Goal: Task Accomplishment & Management: Manage account settings

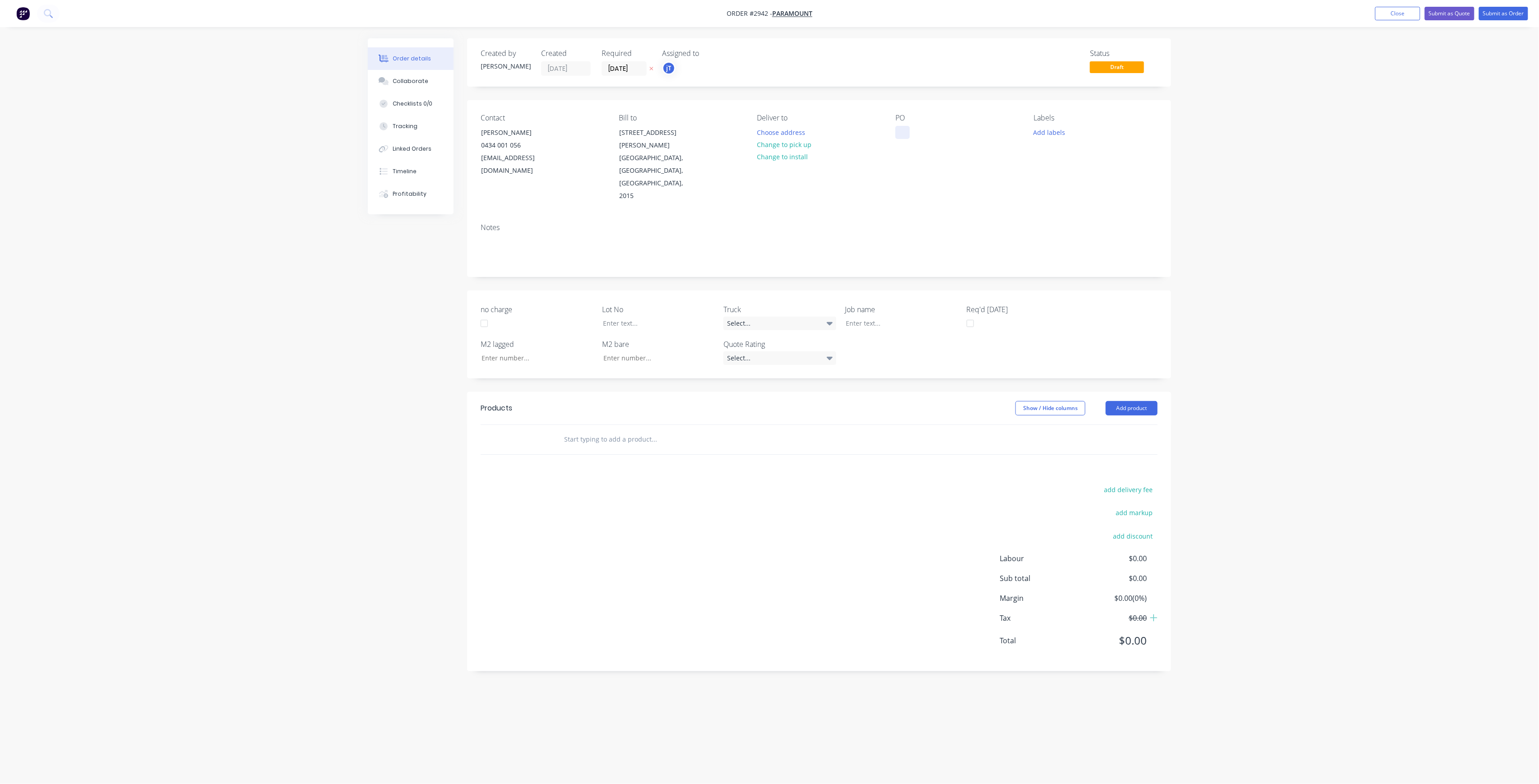
click at [901, 134] on div at bounding box center [902, 132] width 14 height 13
paste div
click at [984, 134] on div "[PERSON_NAME] PUNCHBOWL" at bounding box center [948, 132] width 106 height 13
click at [1043, 131] on button "Add labels" at bounding box center [1048, 132] width 42 height 12
click at [1087, 155] on input "text" at bounding box center [1108, 158] width 94 height 18
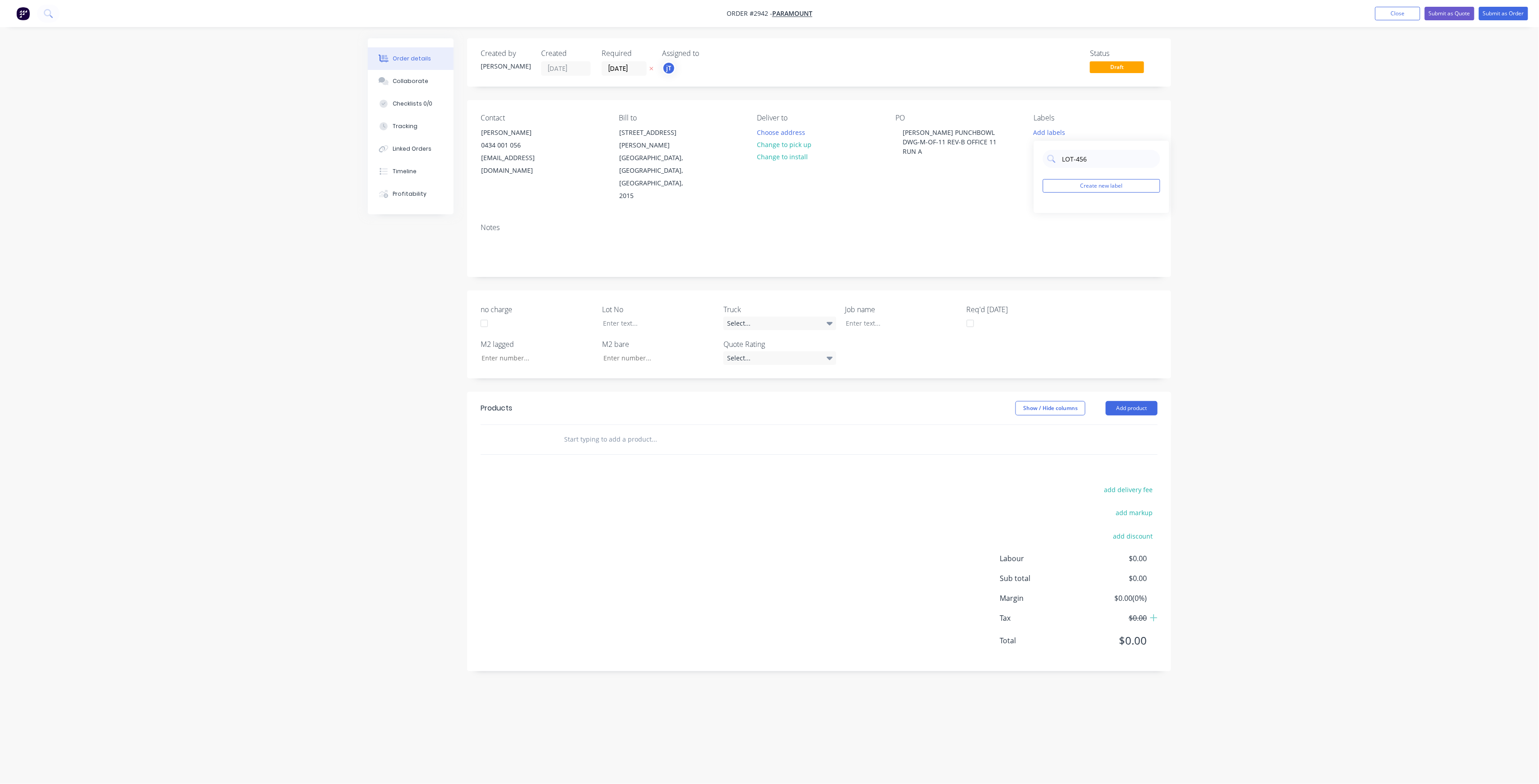
drag, startPoint x: 1094, startPoint y: 166, endPoint x: 1043, endPoint y: 175, distance: 51.8
click at [1042, 177] on div "LOT-456 Create new label" at bounding box center [1101, 176] width 135 height 72
type input "LOT-456"
click at [1098, 180] on button "Create new label" at bounding box center [1101, 186] width 117 height 14
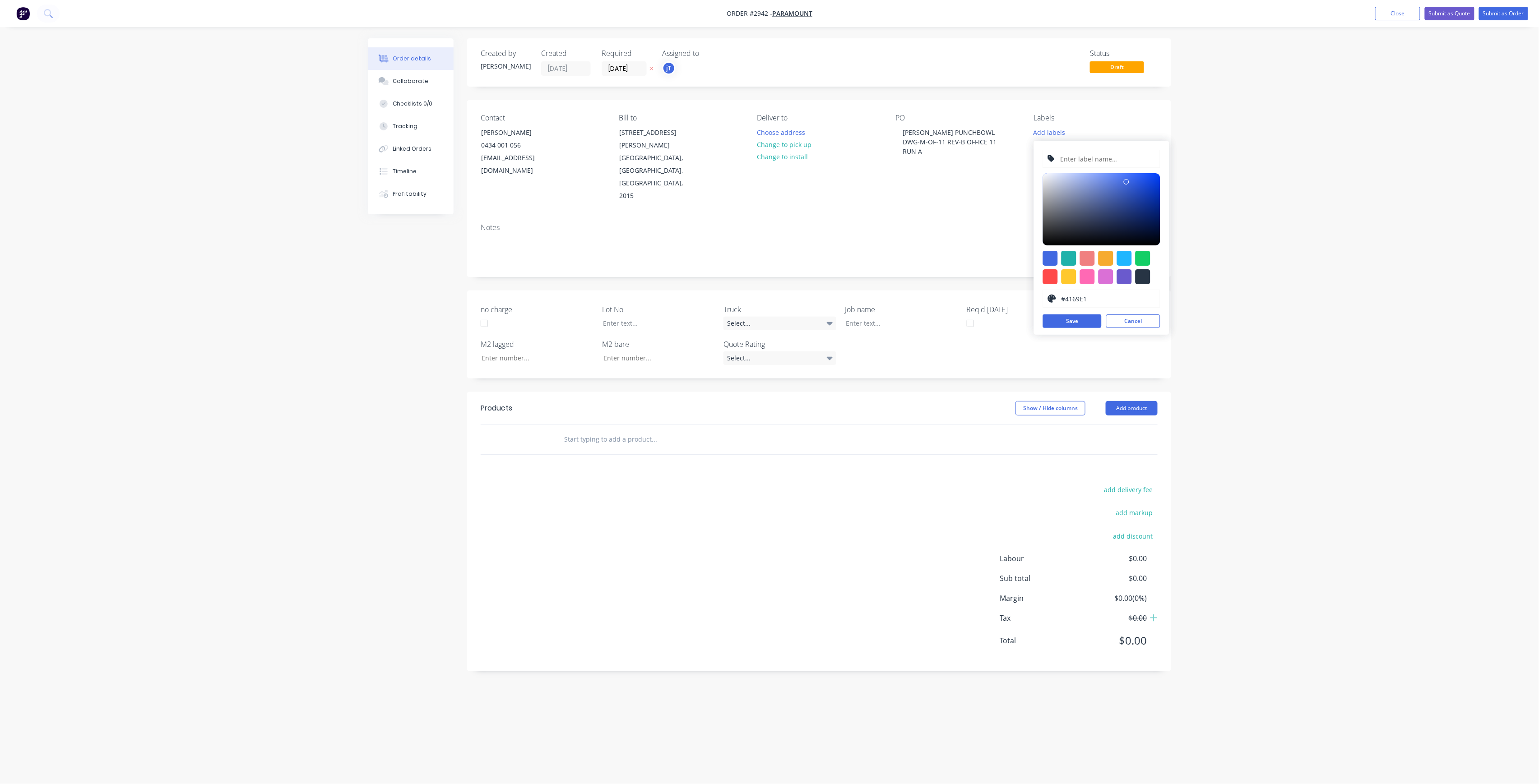
click at [1100, 160] on input "text" at bounding box center [1107, 159] width 96 height 17
paste input "LOT-456"
type input "LOT-456"
click at [666, 316] on div at bounding box center [652, 322] width 113 height 13
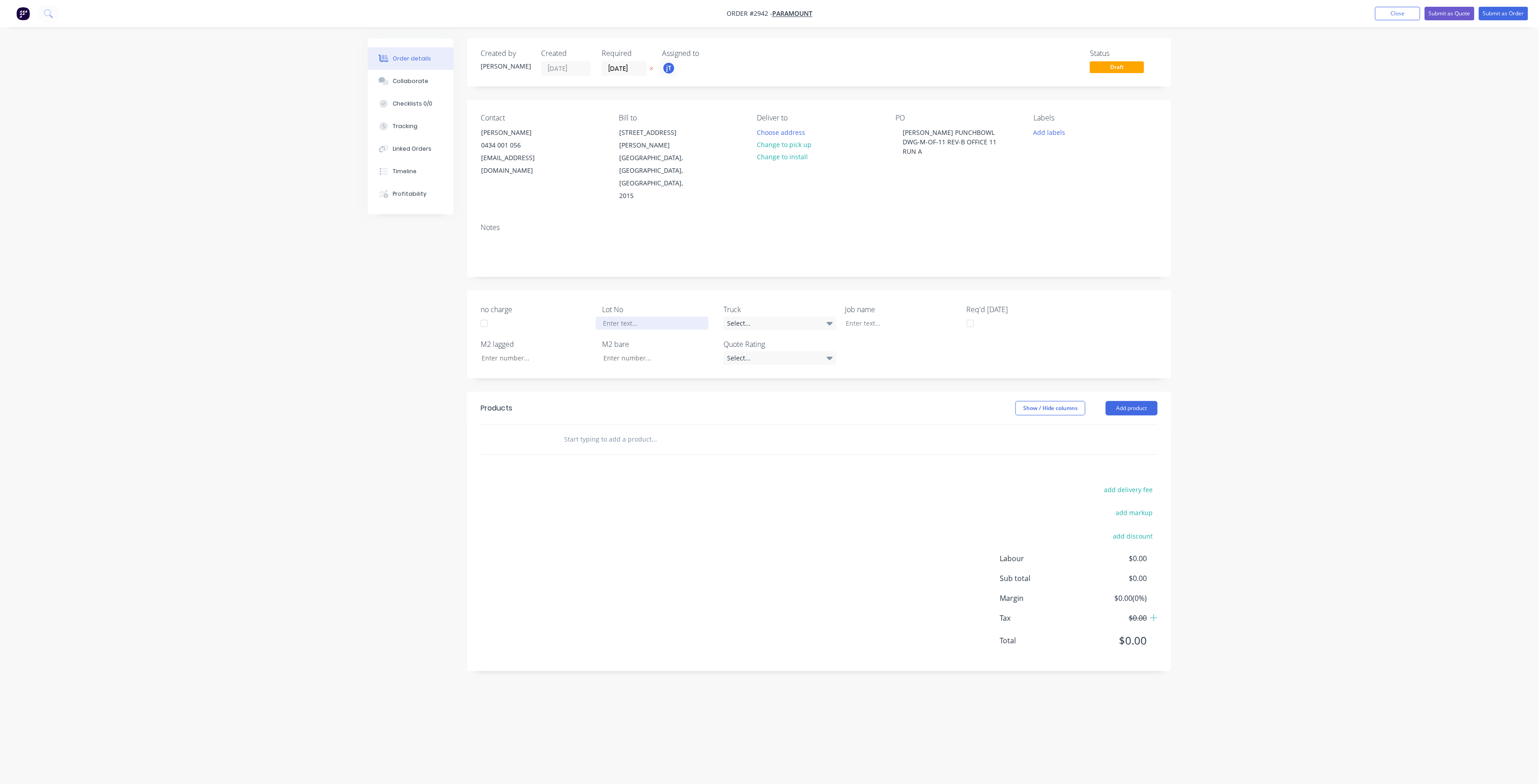
paste div
click at [1059, 130] on button "Add labels" at bounding box center [1048, 132] width 42 height 12
click at [1099, 187] on button "Create new label" at bounding box center [1101, 186] width 117 height 14
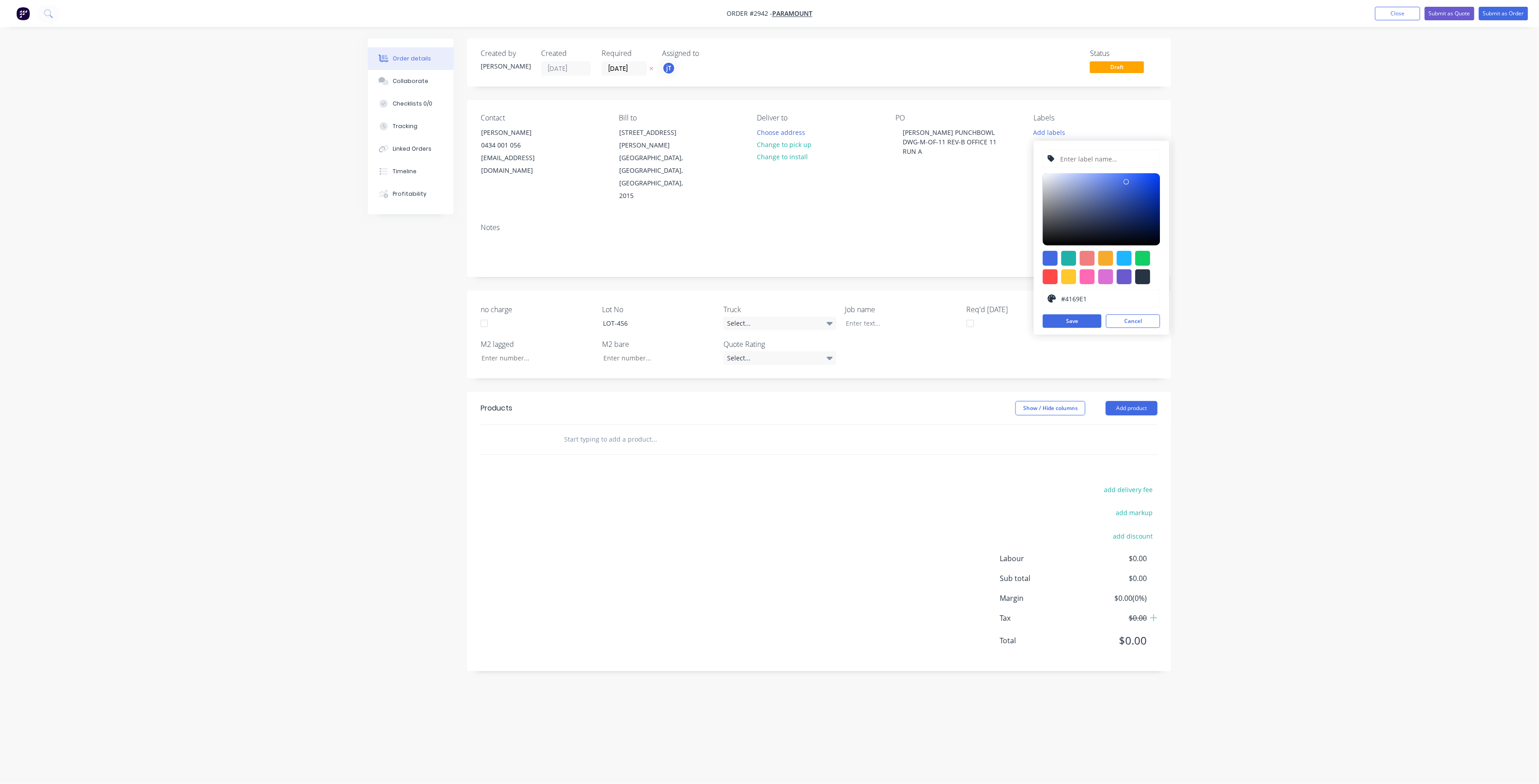
click at [1092, 153] on input "text" at bounding box center [1107, 159] width 96 height 17
paste input "LOT-456"
type input "LOT-456"
drag, startPoint x: 1072, startPoint y: 319, endPoint x: 1073, endPoint y: 291, distance: 28.0
click at [1072, 319] on button "Save" at bounding box center [1071, 321] width 59 height 14
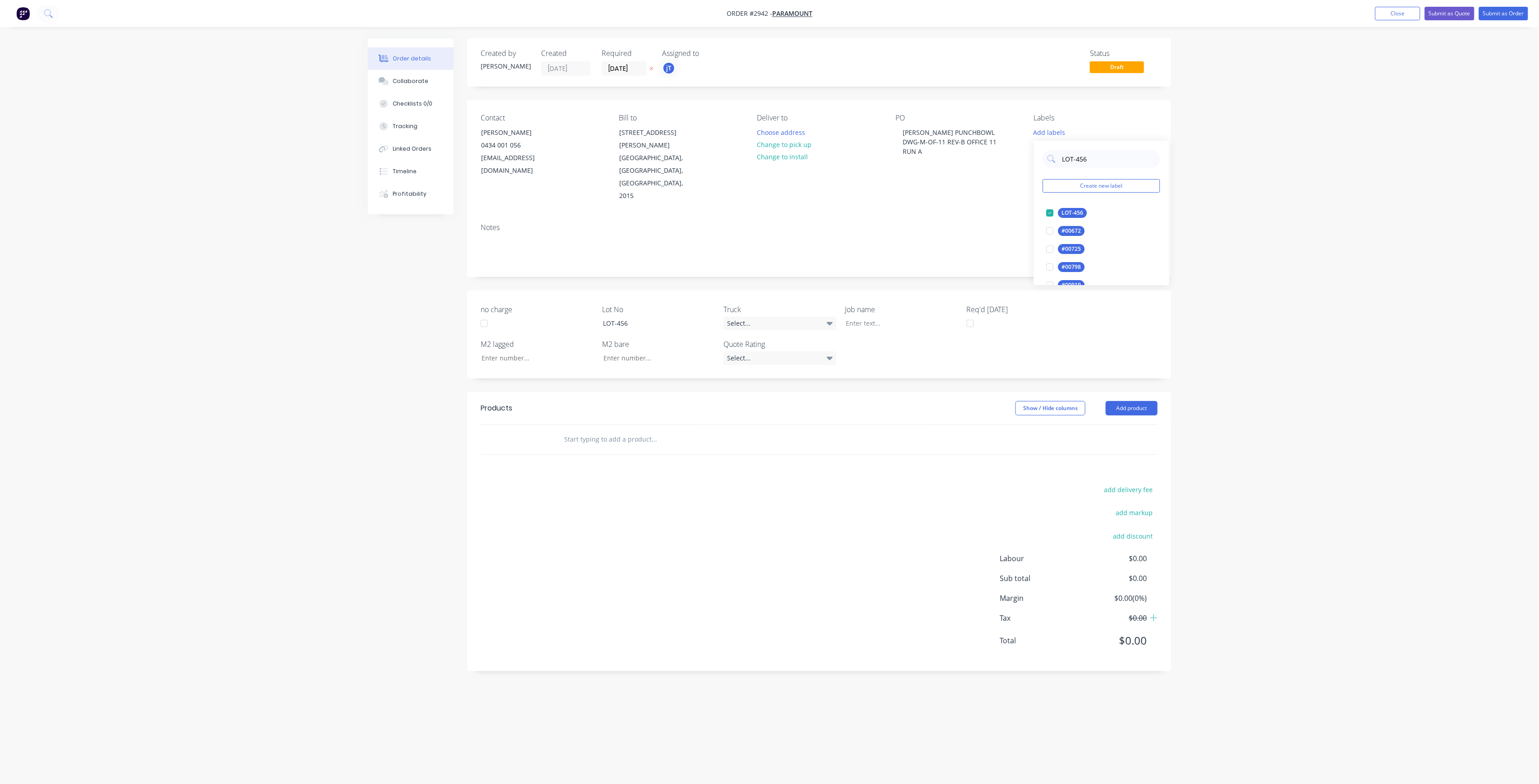
drag, startPoint x: 1089, startPoint y: 160, endPoint x: 1058, endPoint y: 173, distance: 33.6
click at [1058, 173] on div "LOT-456 Create new label LOT-456 edit #00672 edit #00725 edit #00798 edit #0091…" at bounding box center [1101, 213] width 135 height 144
click at [1076, 210] on div "Main Contract" at bounding box center [1080, 213] width 45 height 10
drag, startPoint x: 1098, startPoint y: 160, endPoint x: 1064, endPoint y: 172, distance: 36.1
click at [1064, 172] on div "MAIN Create new label Main Contract edit" at bounding box center [1101, 182] width 135 height 90
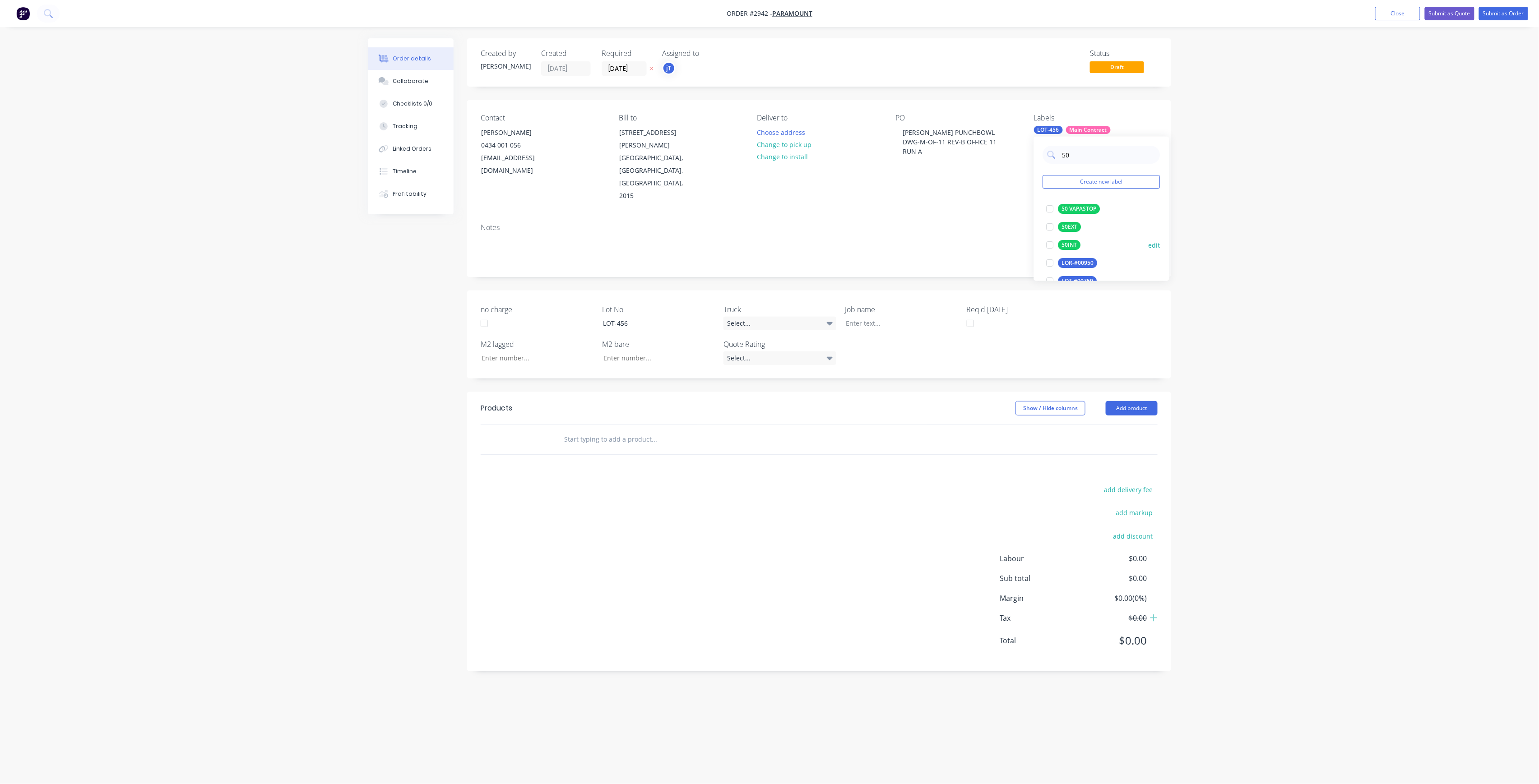
type input "50"
click at [1066, 248] on div "50INT" at bounding box center [1069, 245] width 23 height 10
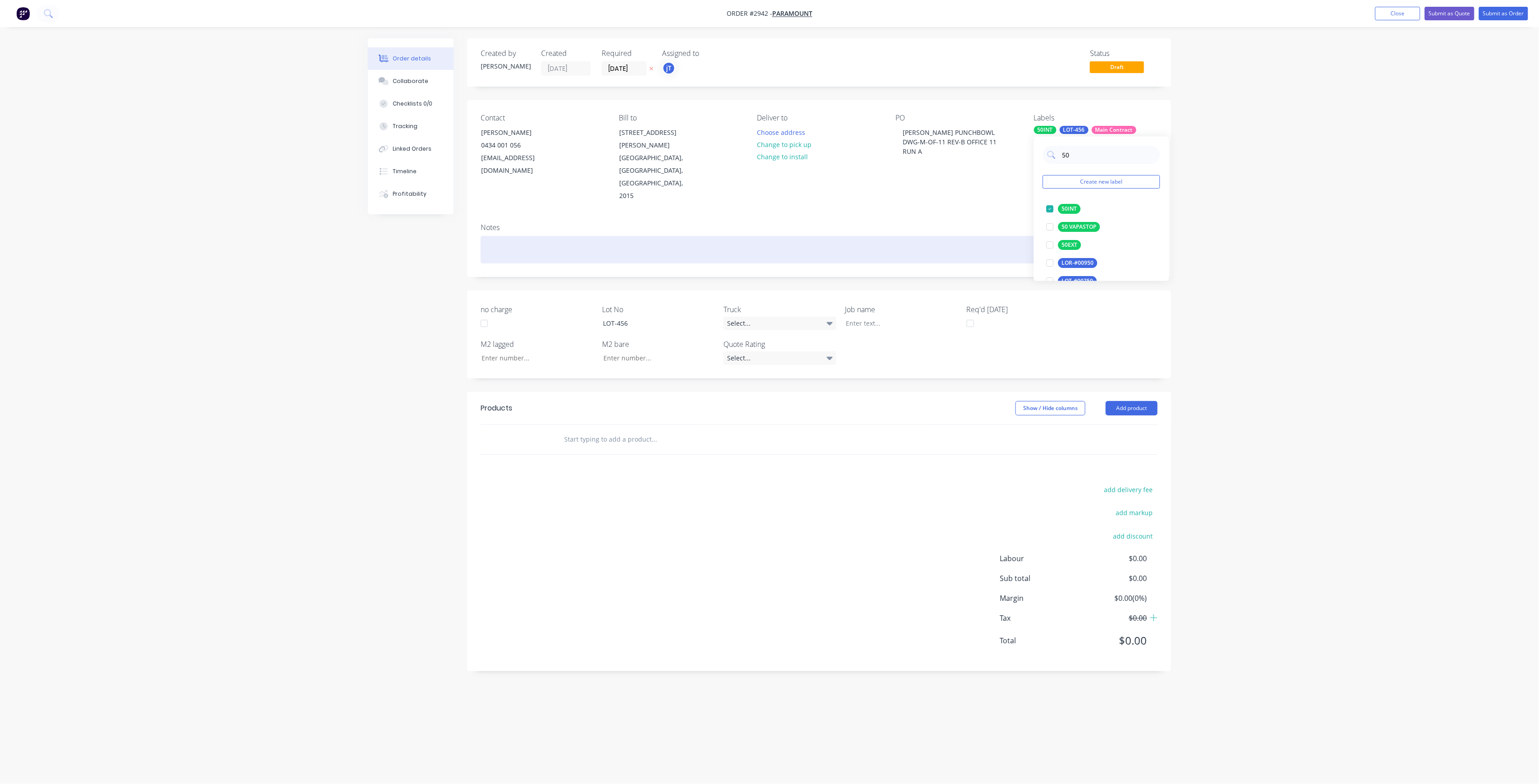
click at [982, 236] on div at bounding box center [818, 249] width 677 height 27
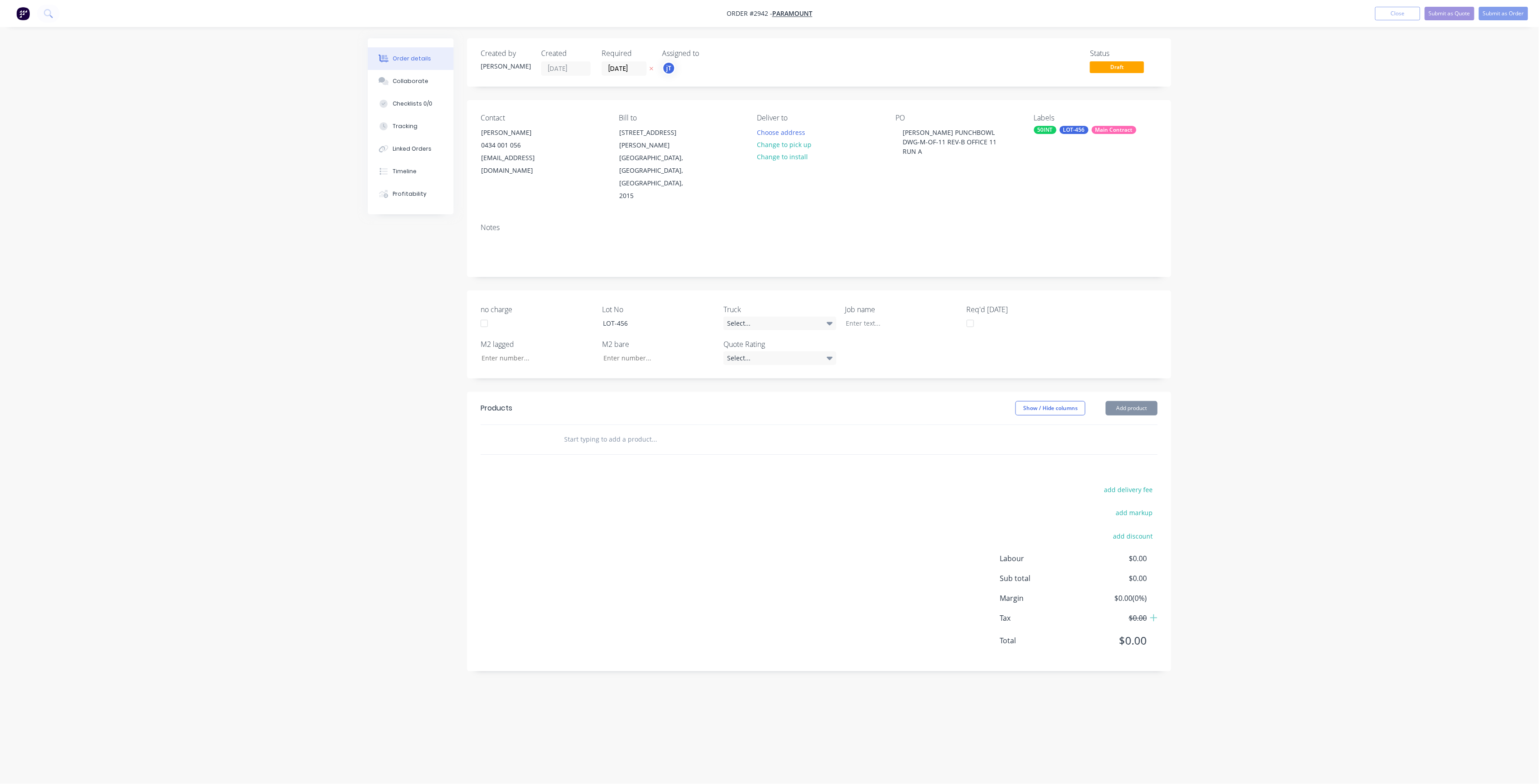
click at [1486, 23] on nav "Order #2942 - Paramount Add product Close Submit as Quote Submit as Order" at bounding box center [769, 14] width 1539 height 27
click at [1493, 17] on button "Submit as Order" at bounding box center [1503, 14] width 49 height 14
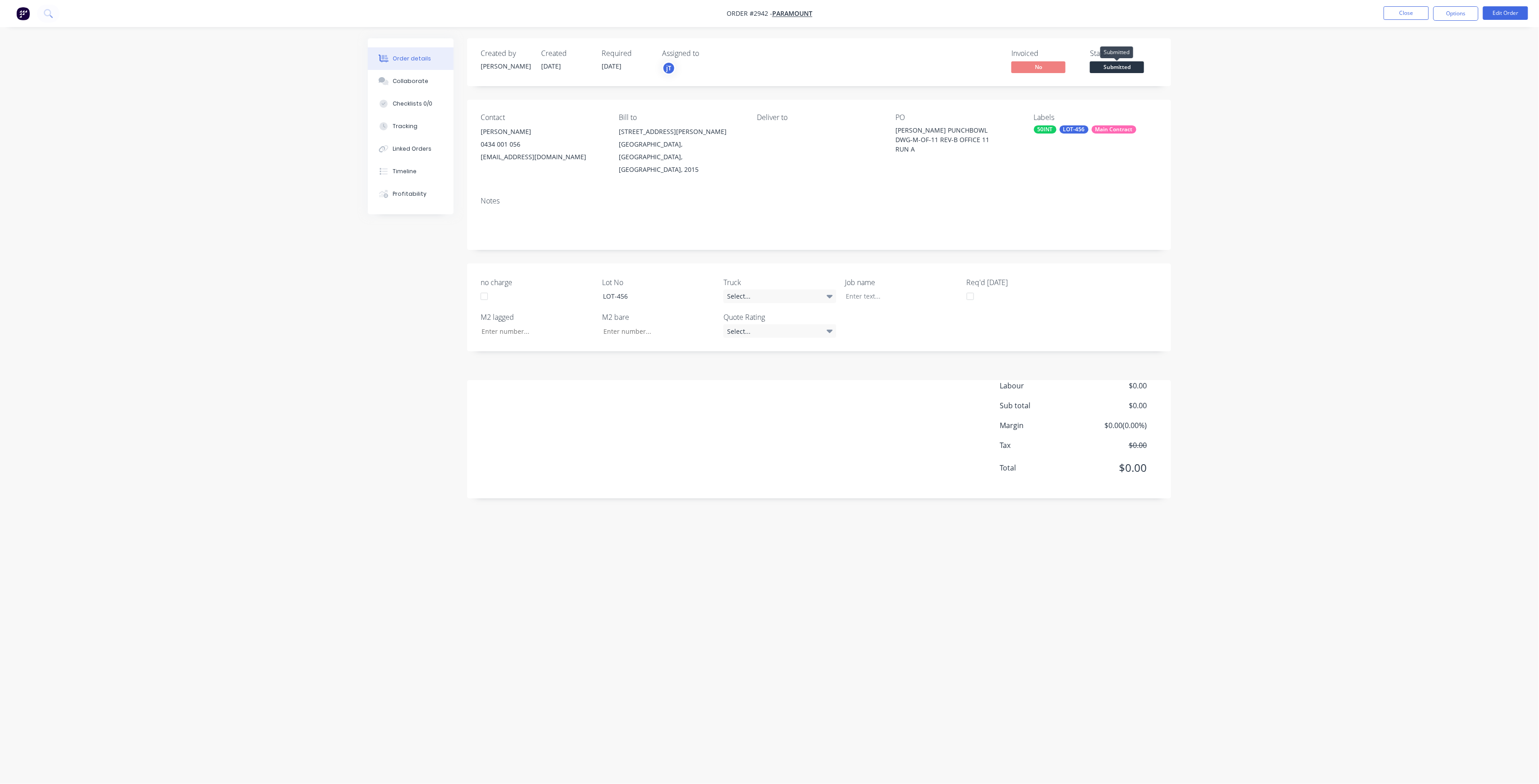
click at [1111, 64] on span "Submitted" at bounding box center [1117, 66] width 54 height 11
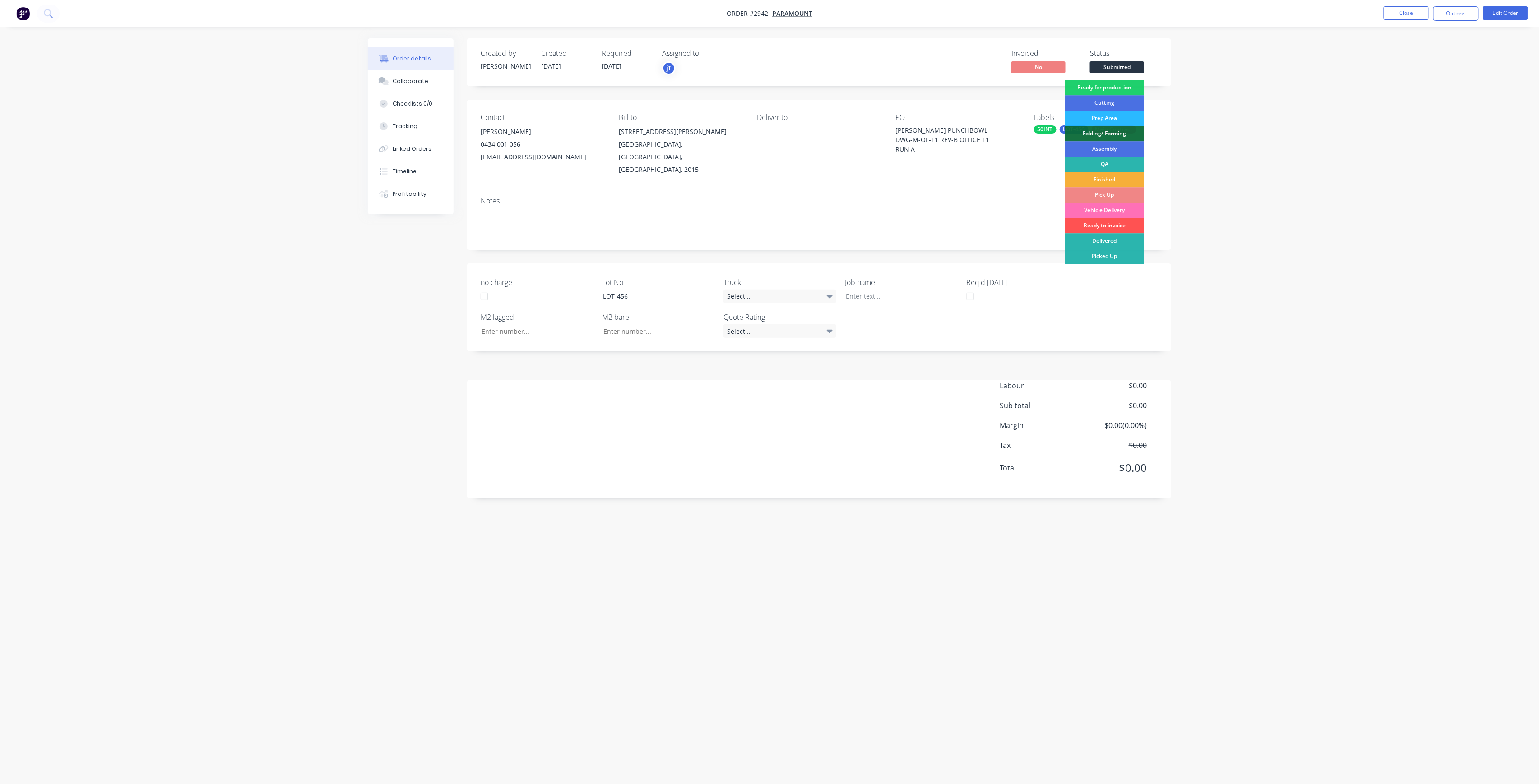
click at [915, 152] on div "[PERSON_NAME] PUNCHBOWL DWG-M-OF-11 REV-B OFFICE 11 RUN A" at bounding box center [952, 139] width 113 height 28
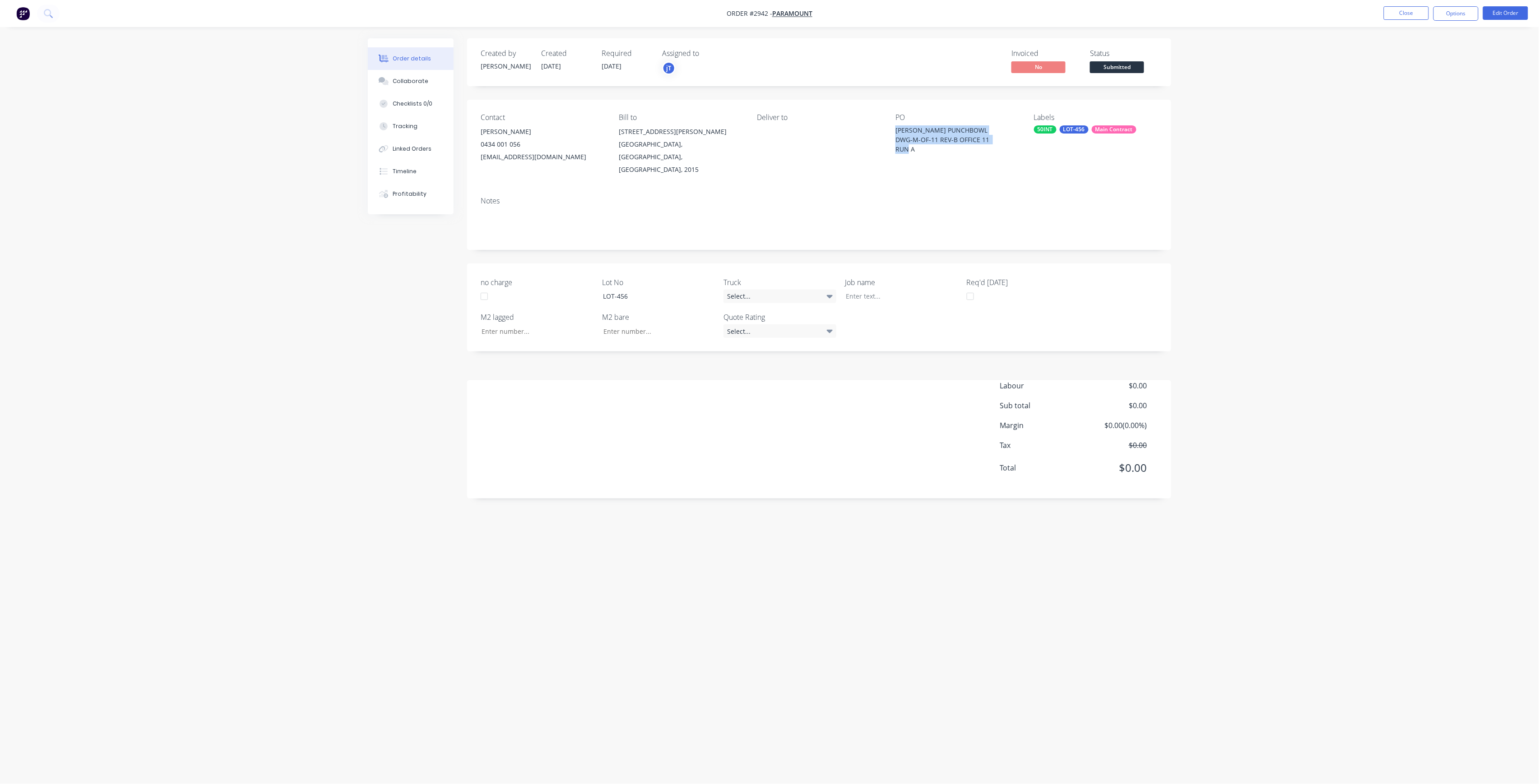
drag, startPoint x: 916, startPoint y: 149, endPoint x: 892, endPoint y: 132, distance: 29.4
click at [892, 132] on div "Contact [PERSON_NAME] [PHONE_NUMBER] [EMAIL_ADDRESS][DOMAIN_NAME] Bill to [STRE…" at bounding box center [818, 144] width 704 height 90
copy div "[PERSON_NAME] PUNCHBOWL DWG-M-OF-11 REV-B OFFICE 11 RUN A"
click at [896, 277] on label "Job name" at bounding box center [901, 282] width 113 height 11
drag, startPoint x: 891, startPoint y: 277, endPoint x: 889, endPoint y: 280, distance: 3.6
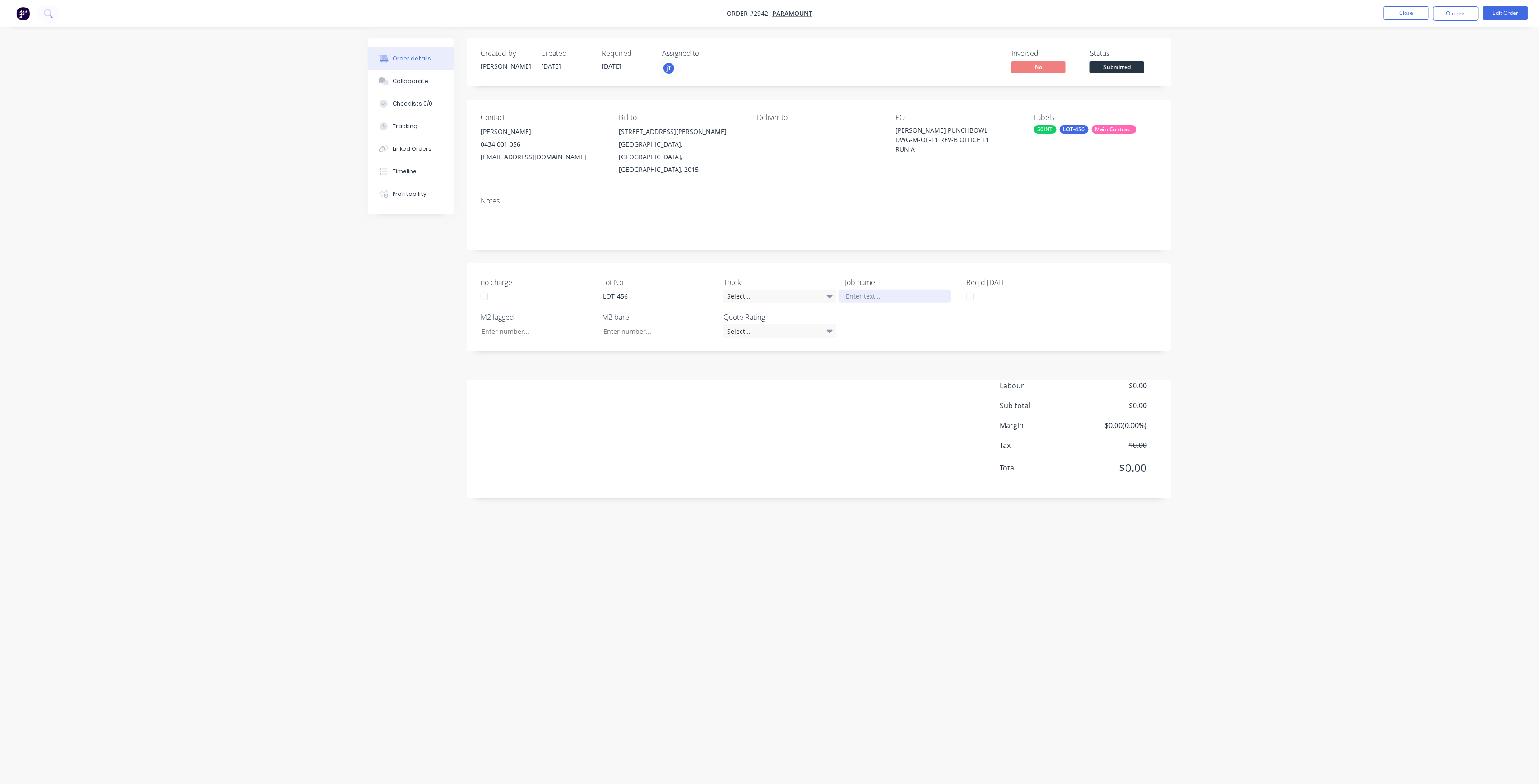
click at [891, 277] on div "Job name" at bounding box center [901, 289] width 113 height 26
click at [888, 289] on div at bounding box center [895, 295] width 113 height 13
paste div
click at [1502, 14] on button "Edit Order" at bounding box center [1505, 13] width 45 height 14
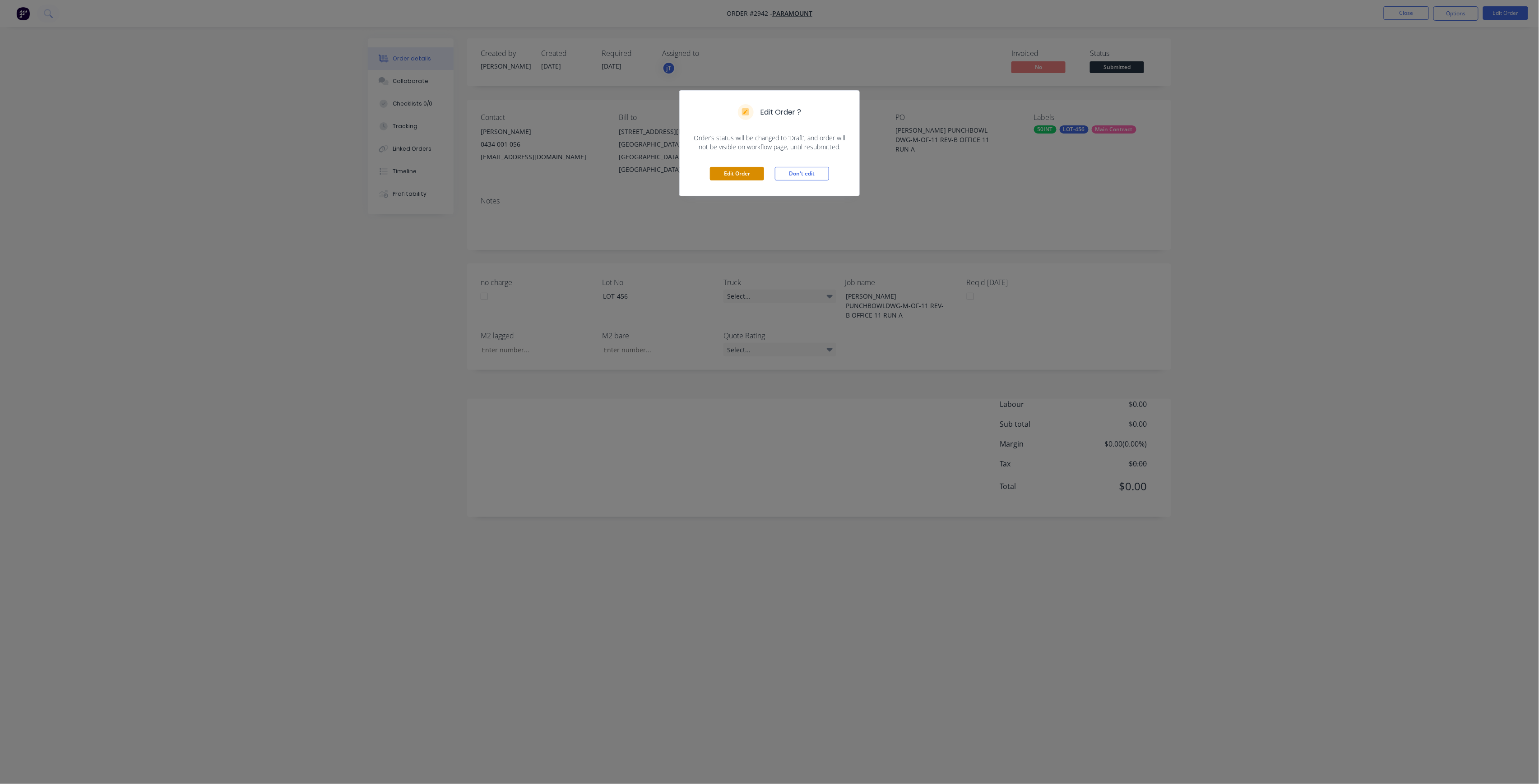
click at [724, 179] on button "Edit Order" at bounding box center [737, 174] width 54 height 14
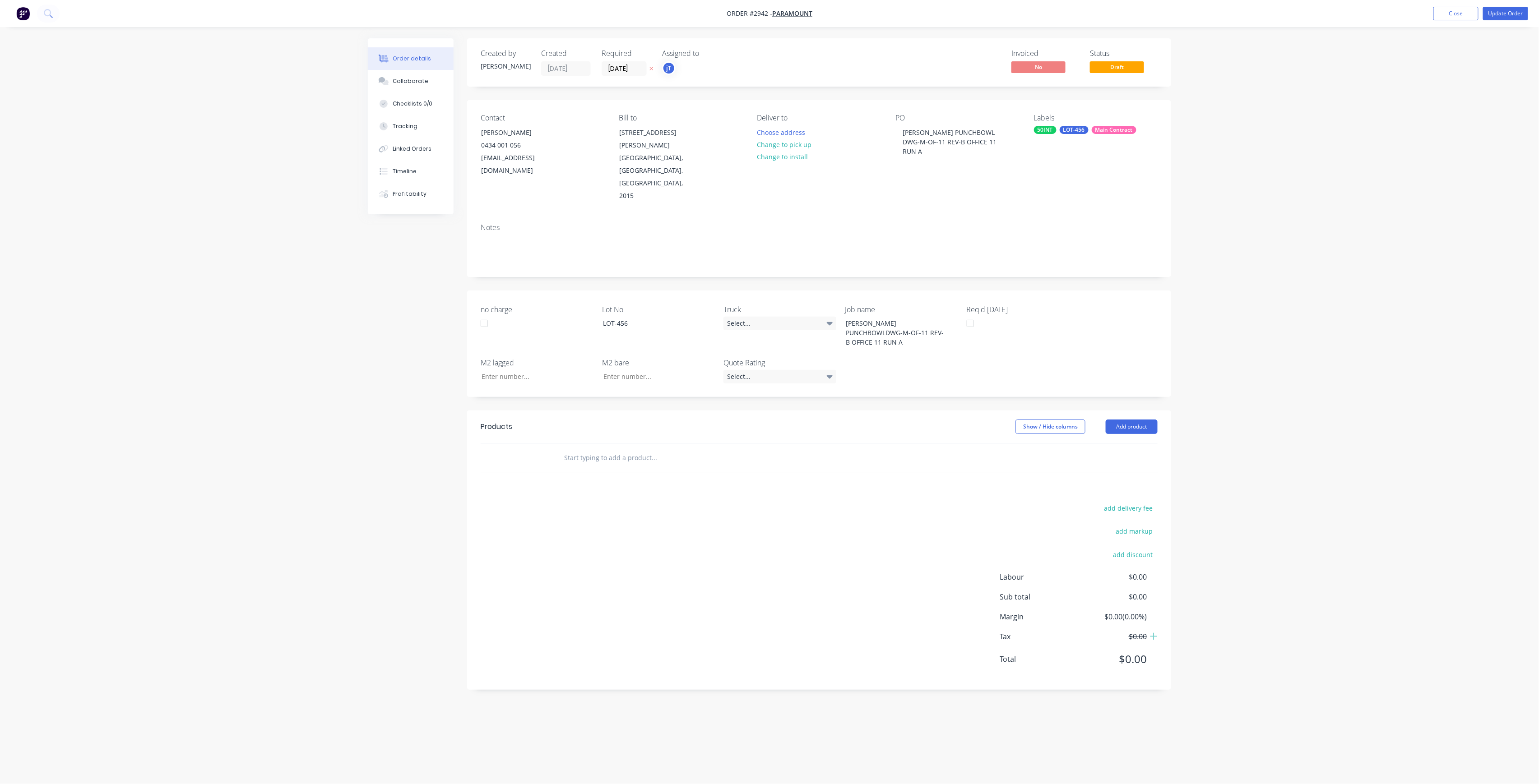
click at [609, 449] on input "text" at bounding box center [654, 457] width 181 height 18
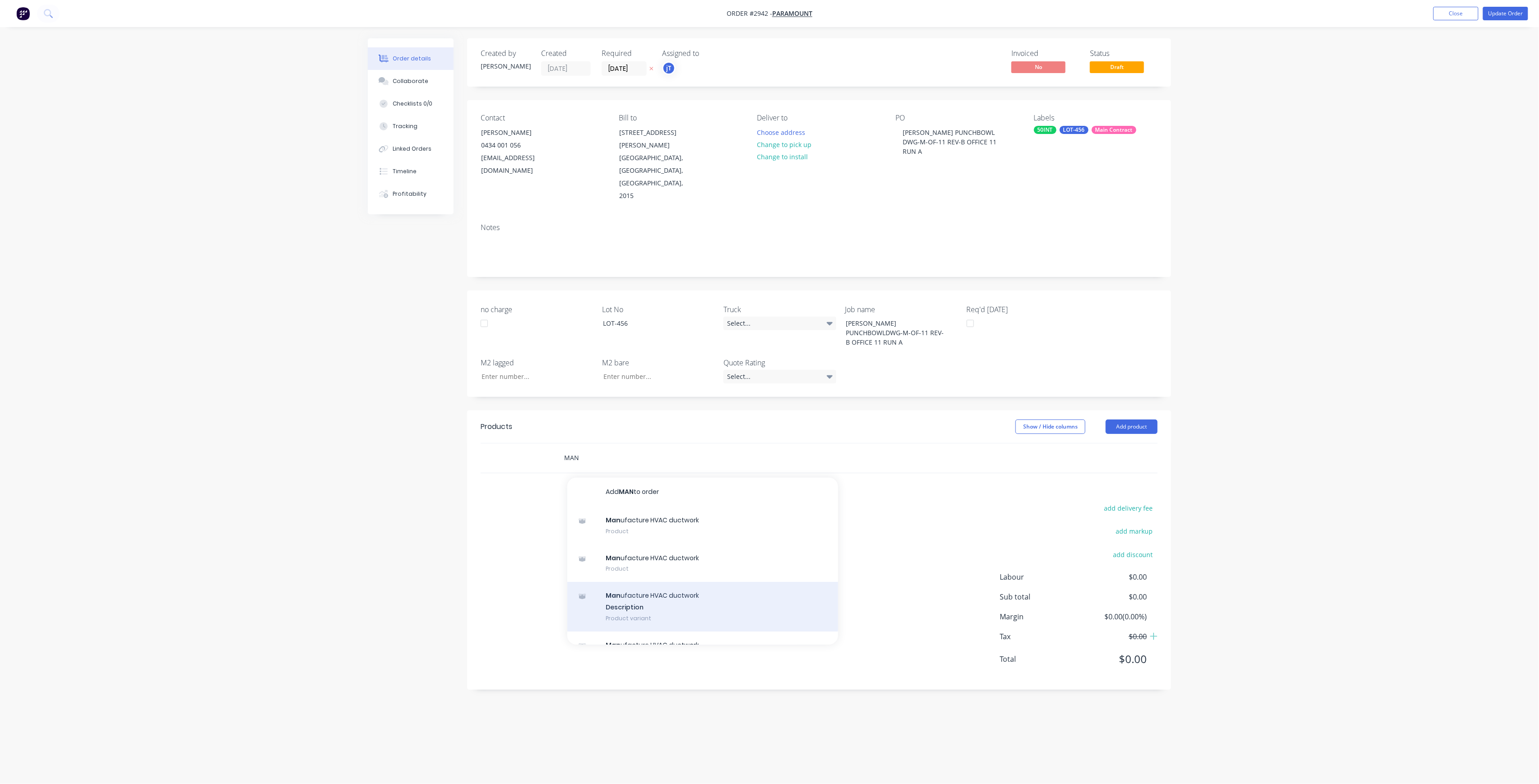
type input "MAN"
click at [643, 582] on div "Man ufacture HVAC ductwork Description Product variant" at bounding box center [702, 607] width 271 height 49
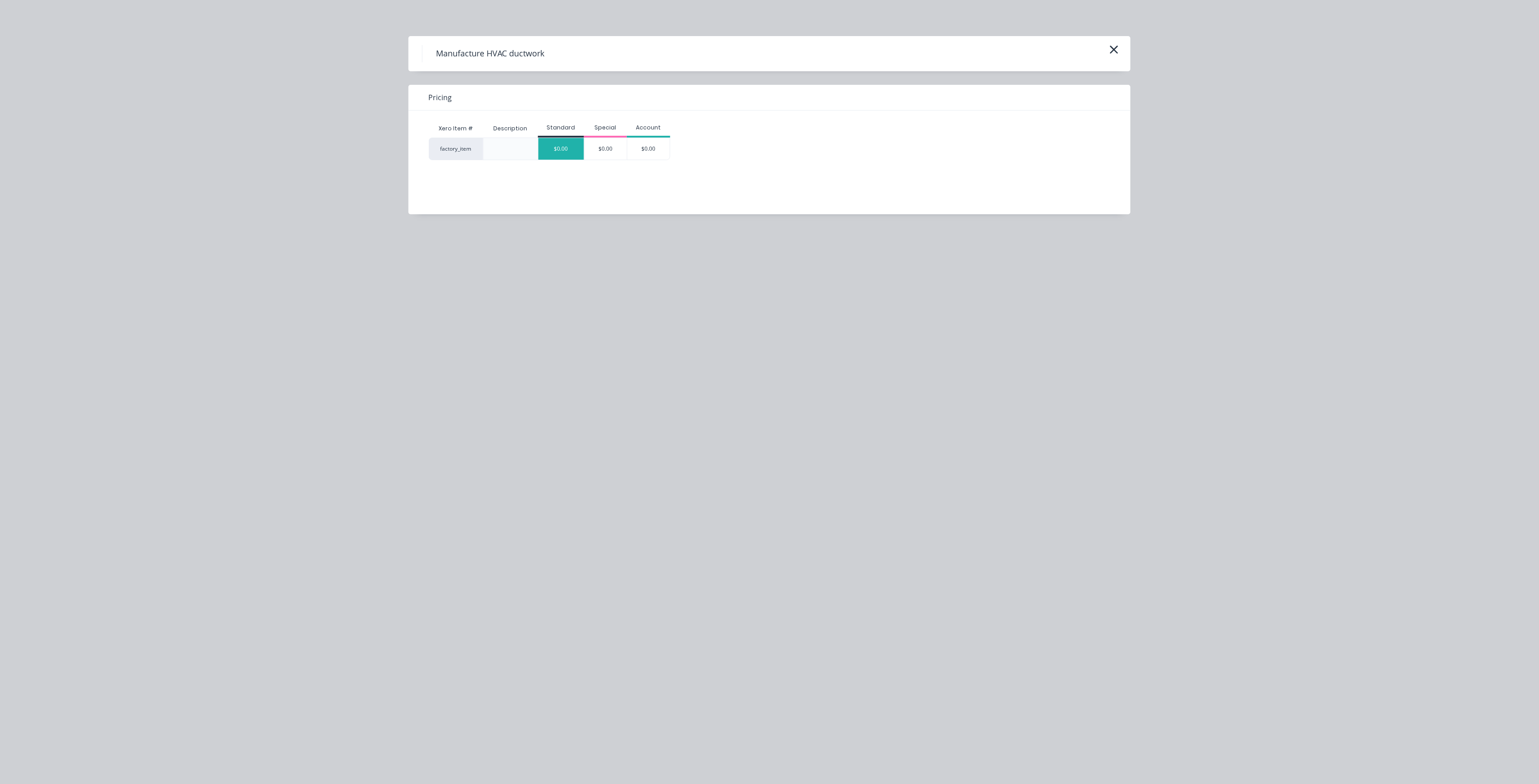
click at [559, 150] on div "$0.00" at bounding box center [561, 149] width 46 height 22
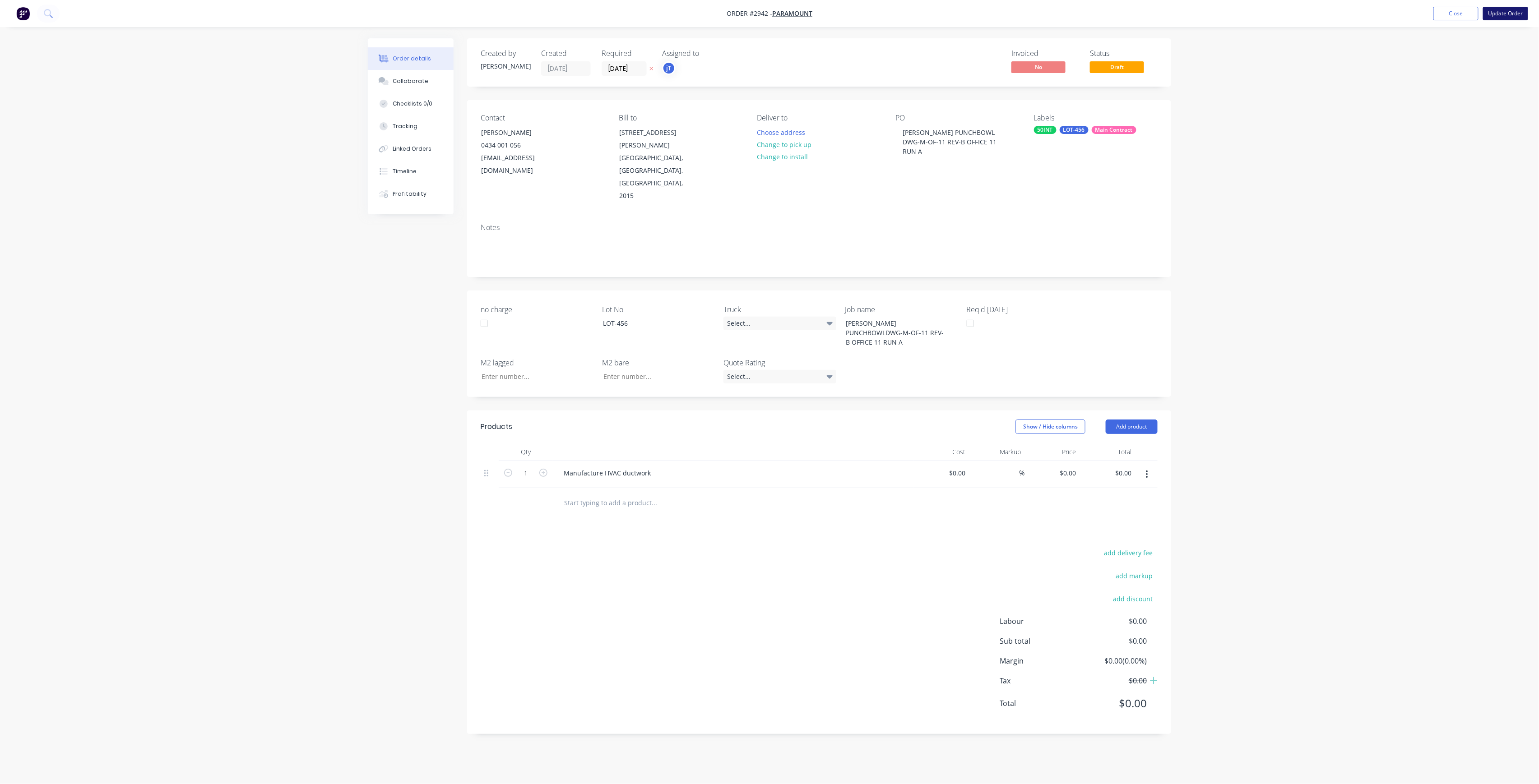
click at [1505, 15] on button "Update Order" at bounding box center [1505, 14] width 45 height 14
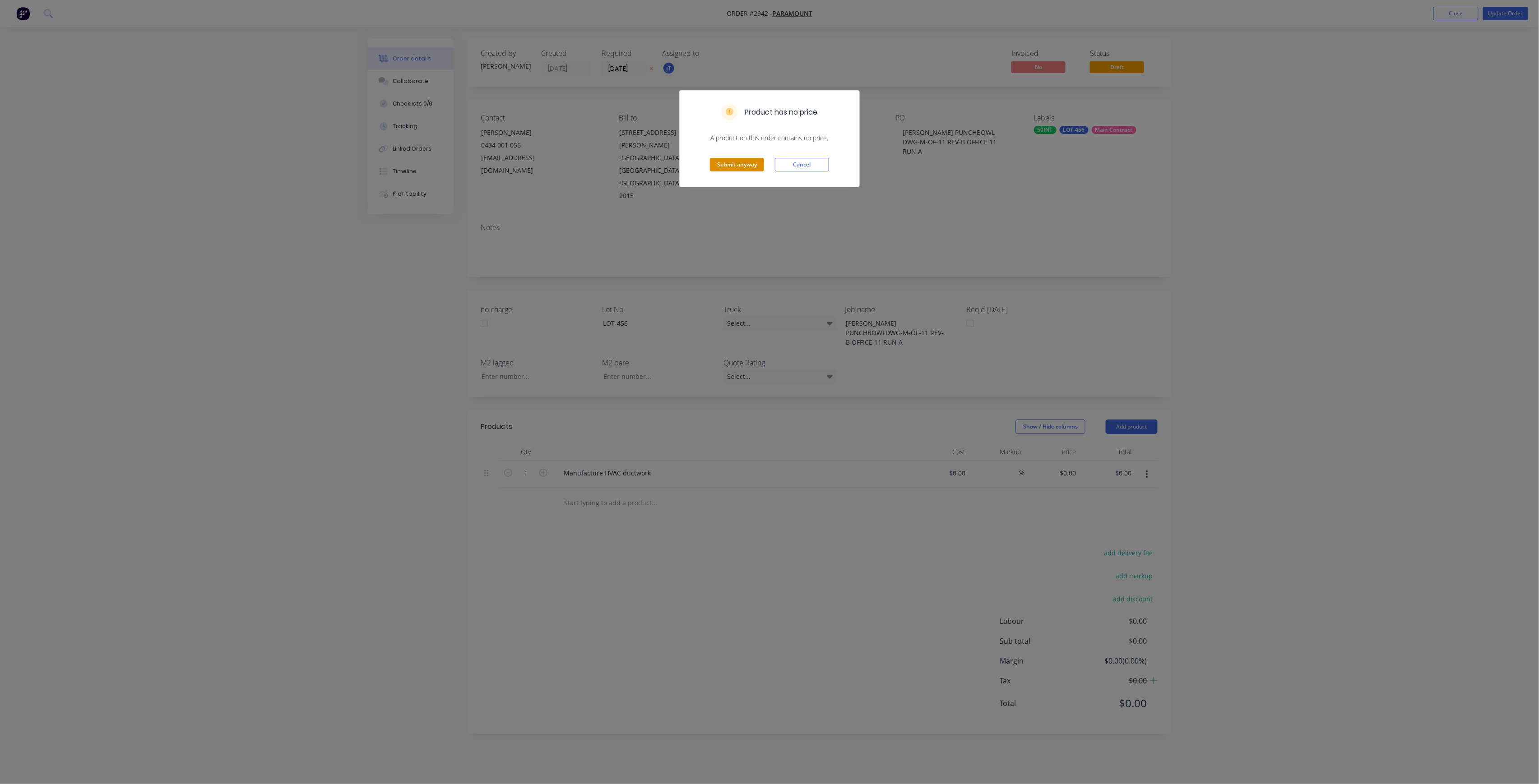
click at [716, 165] on button "Submit anyway" at bounding box center [737, 165] width 54 height 14
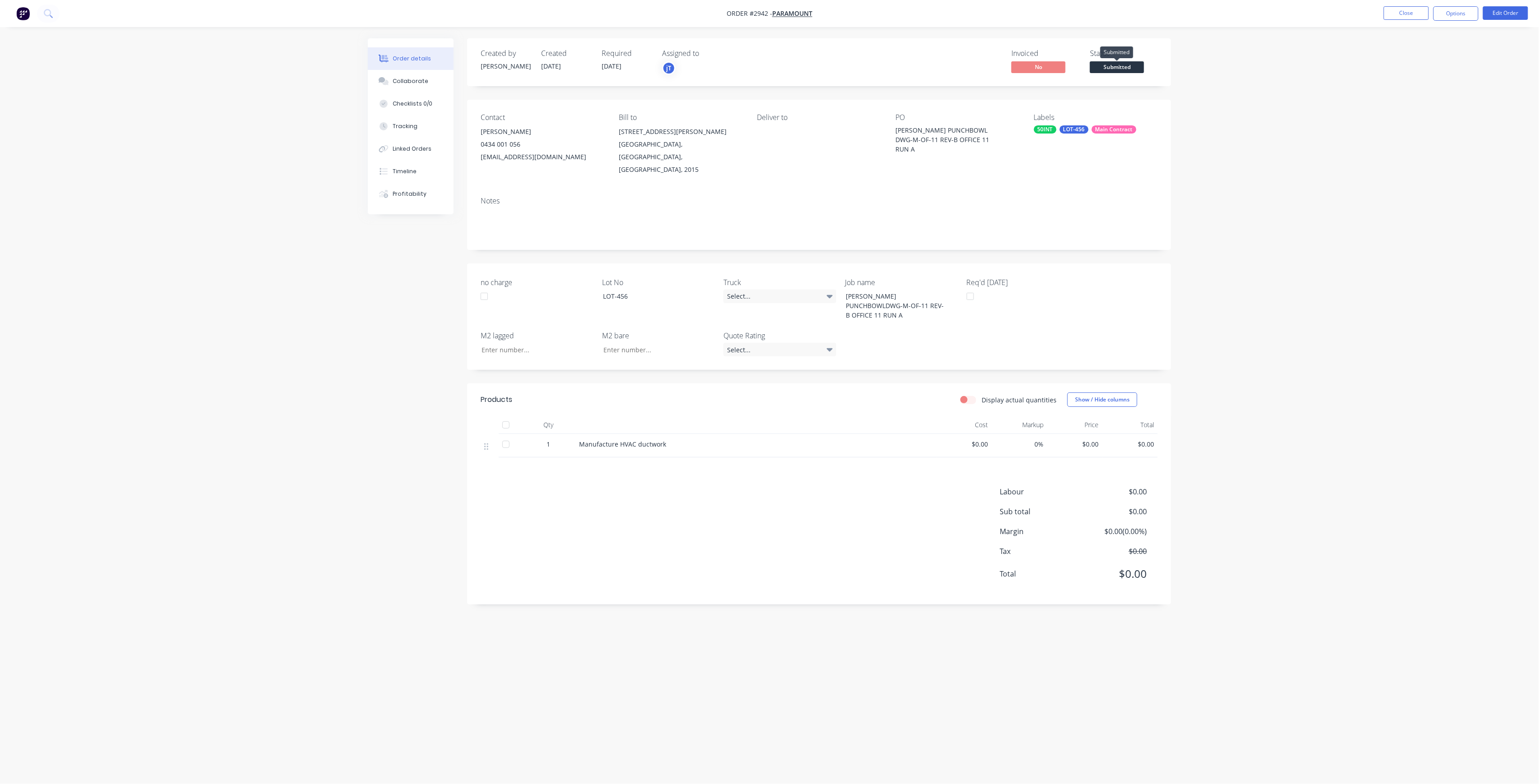
click at [1142, 64] on span "Submitted" at bounding box center [1117, 66] width 54 height 11
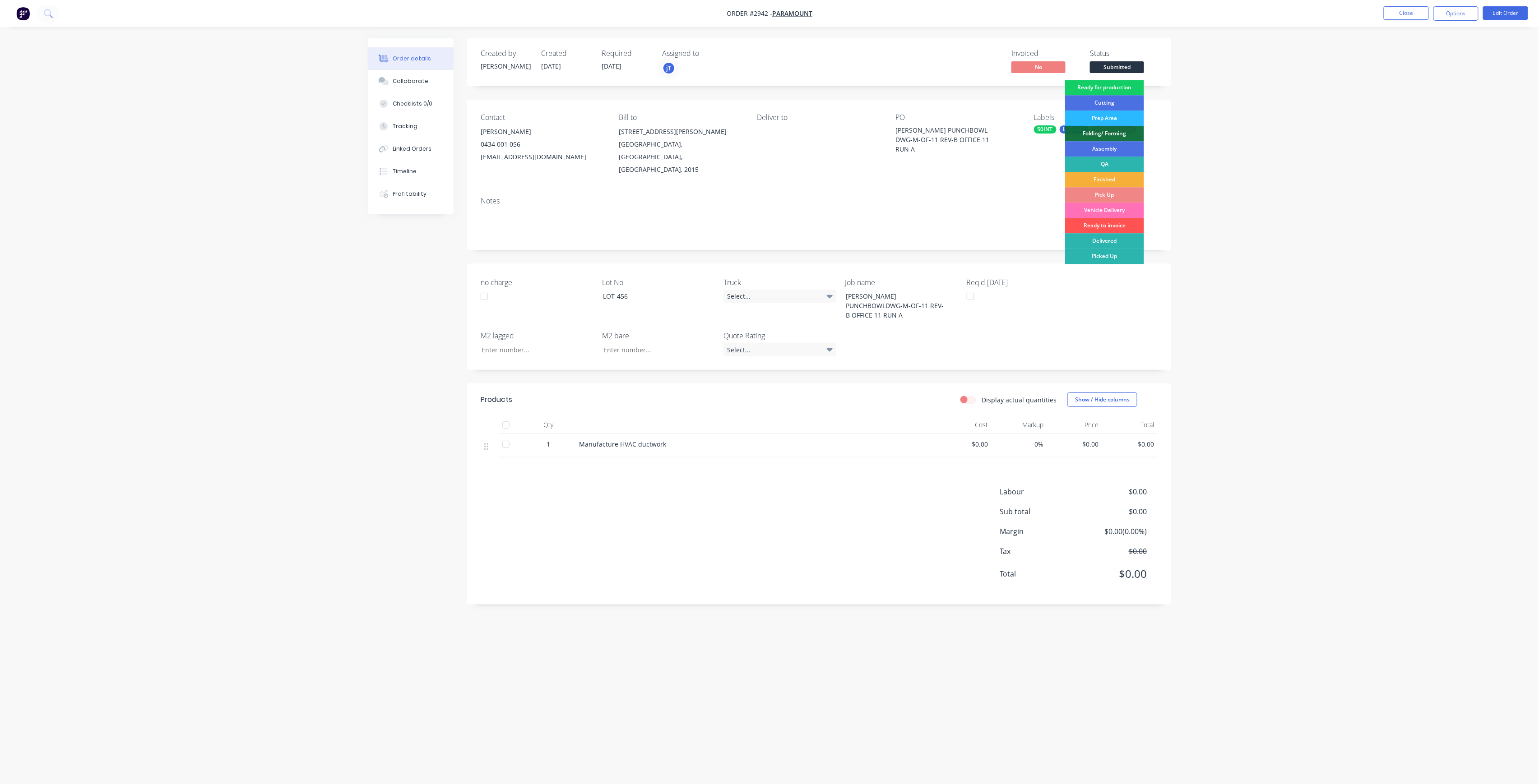
click at [1131, 87] on div "Ready for production" at bounding box center [1104, 87] width 79 height 15
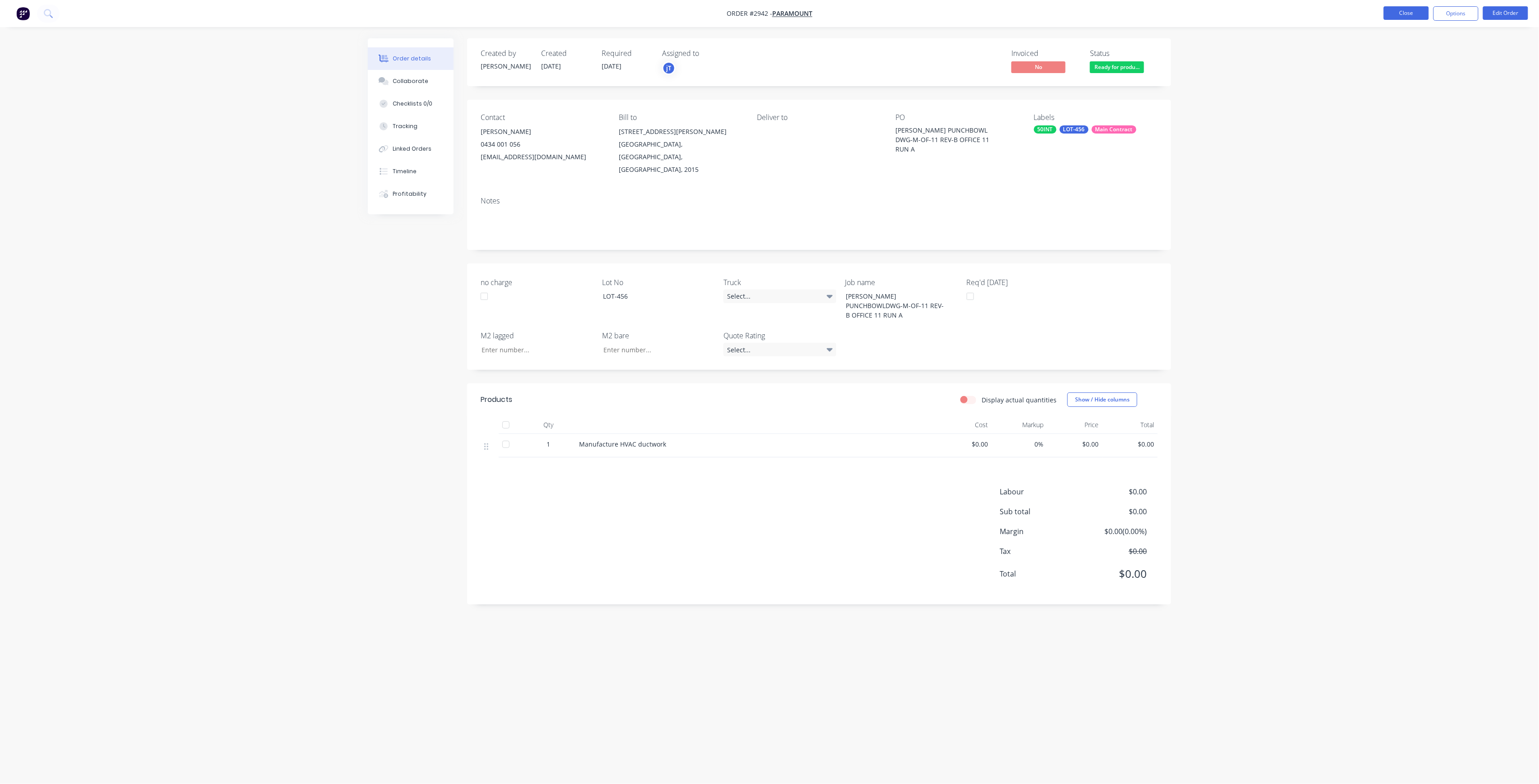
click at [1392, 6] on button "Close" at bounding box center [1406, 13] width 45 height 14
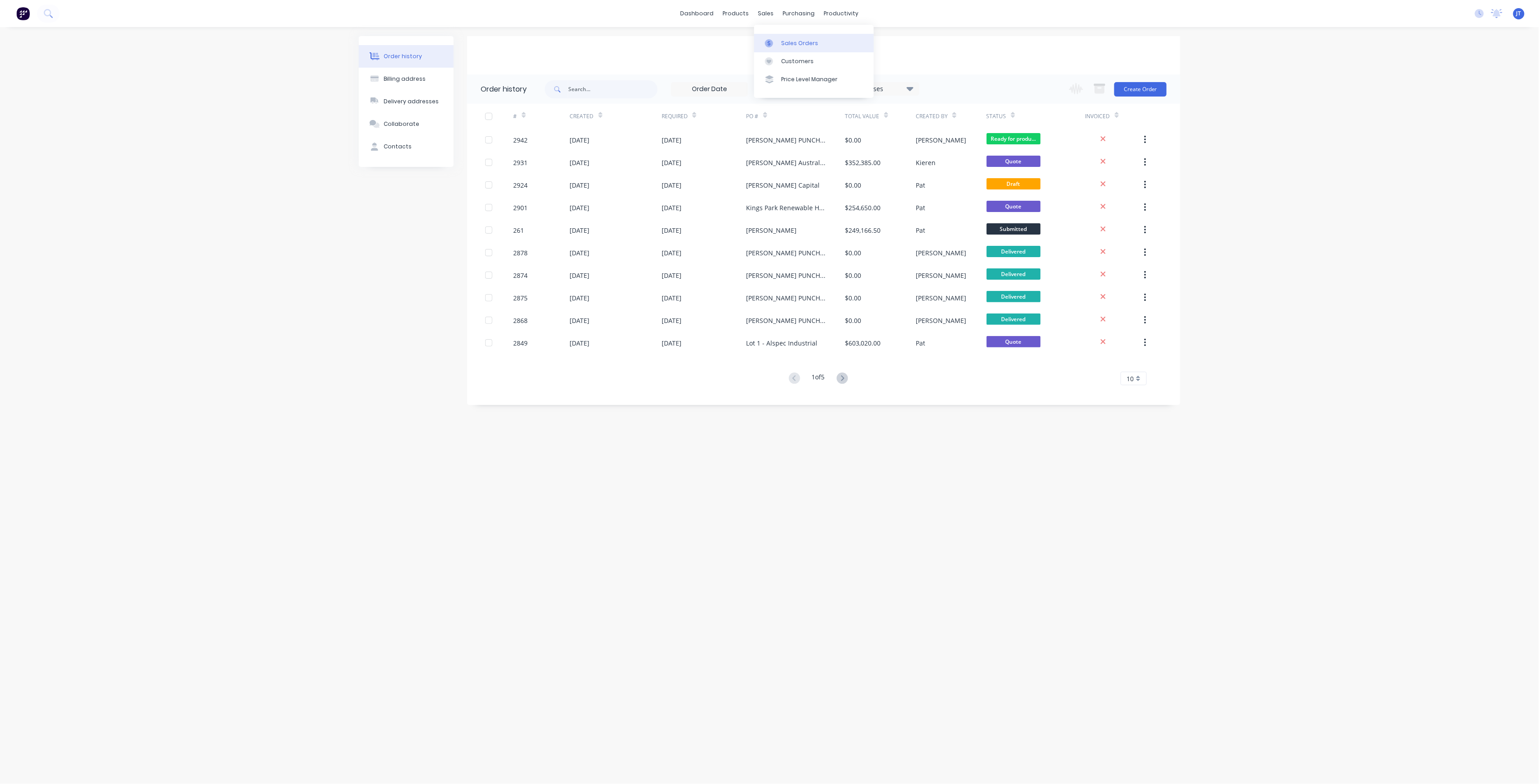
click at [822, 41] on link "Sales Orders" at bounding box center [813, 42] width 120 height 18
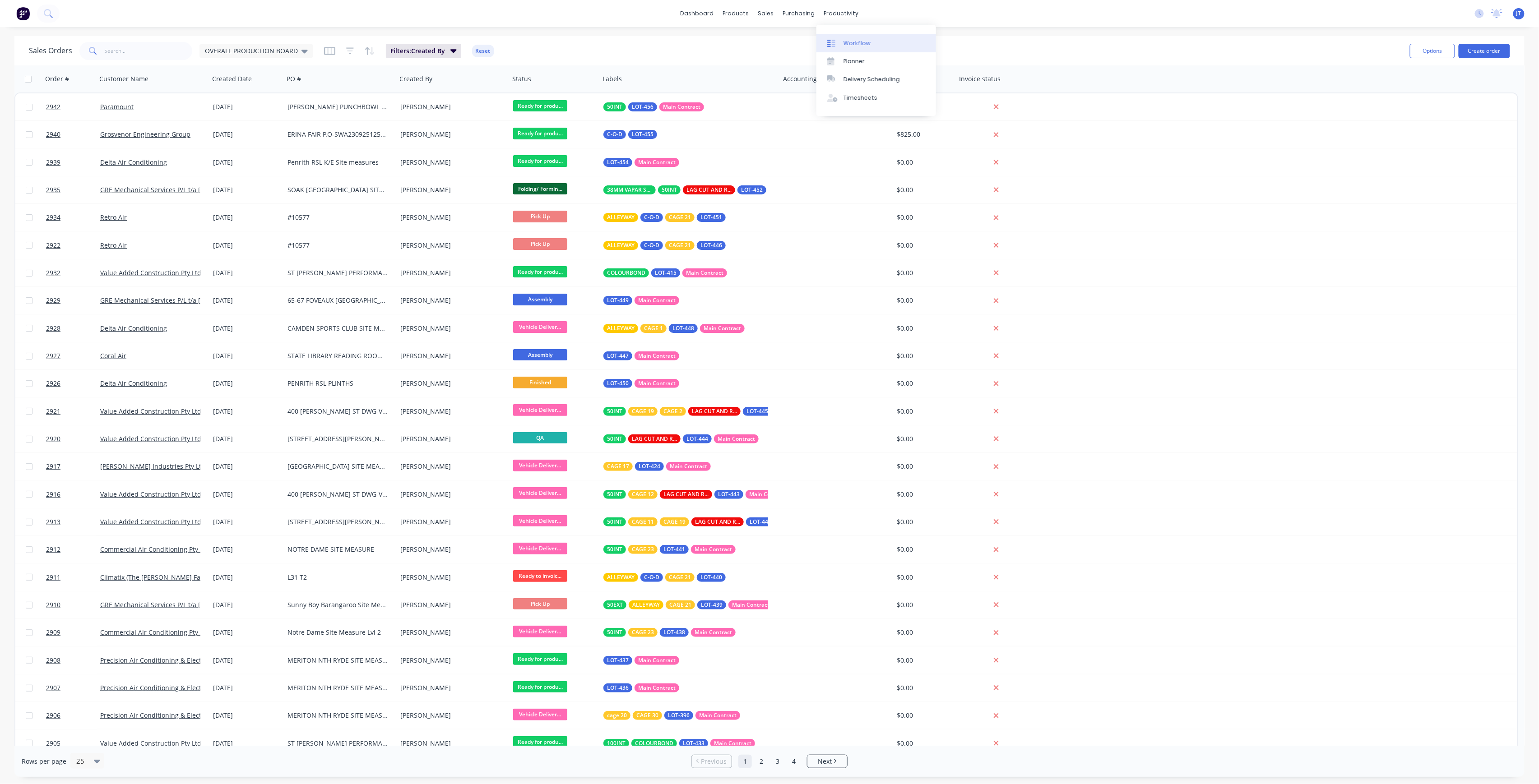
click at [847, 42] on div "Workflow" at bounding box center [857, 43] width 27 height 8
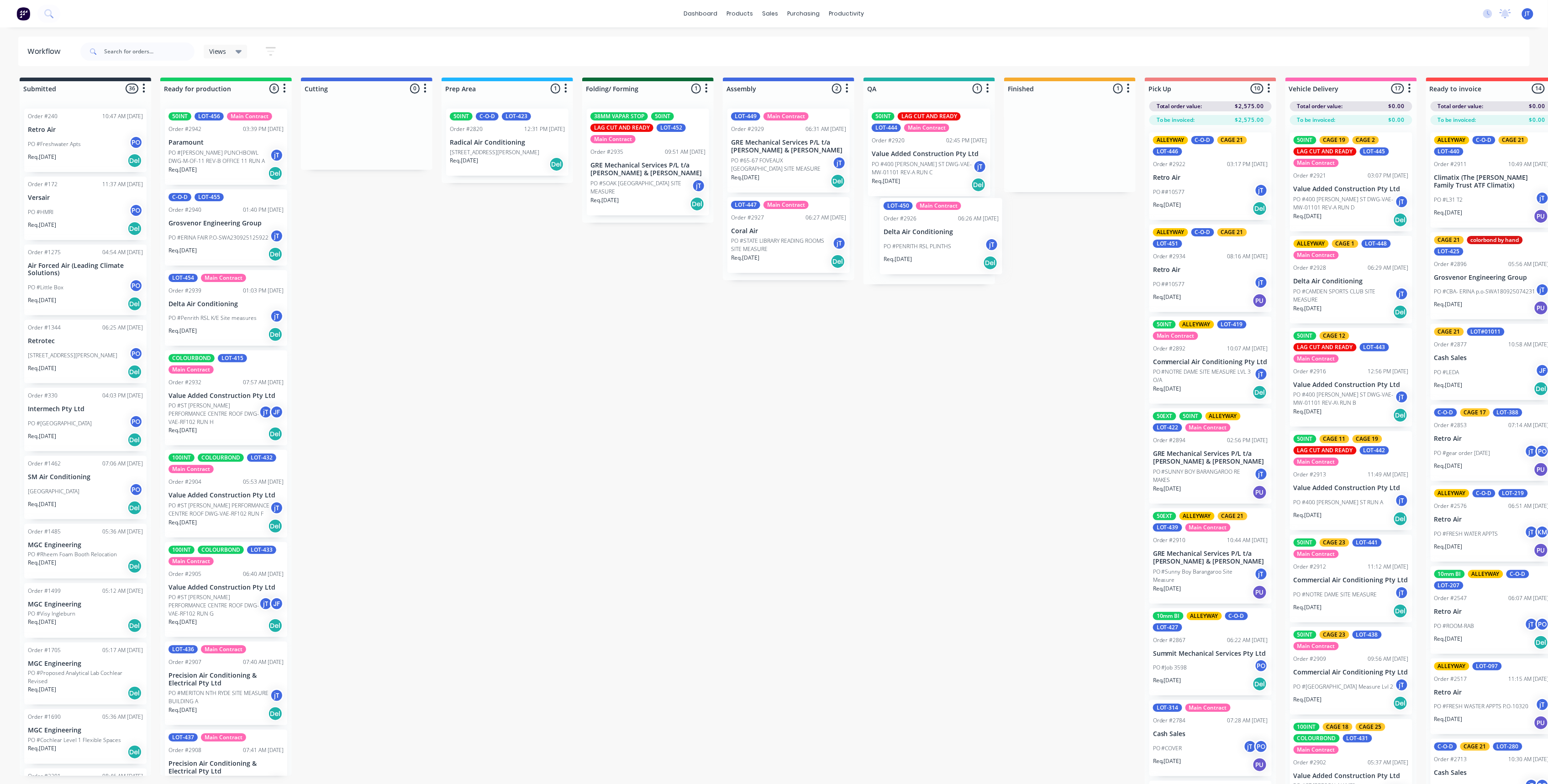
drag, startPoint x: 1065, startPoint y: 157, endPoint x: 933, endPoint y: 250, distance: 161.5
click at [933, 250] on div "Submitted 36 Summaries Total order value Invoiced to date To be invoiced Order …" at bounding box center [887, 438] width 1788 height 722
click at [235, 265] on div "50INT LOT-456 Main Contract Order #2942 03:39 PM [DATE] Paramount PO #[PERSON_N…" at bounding box center [226, 439] width 131 height 675
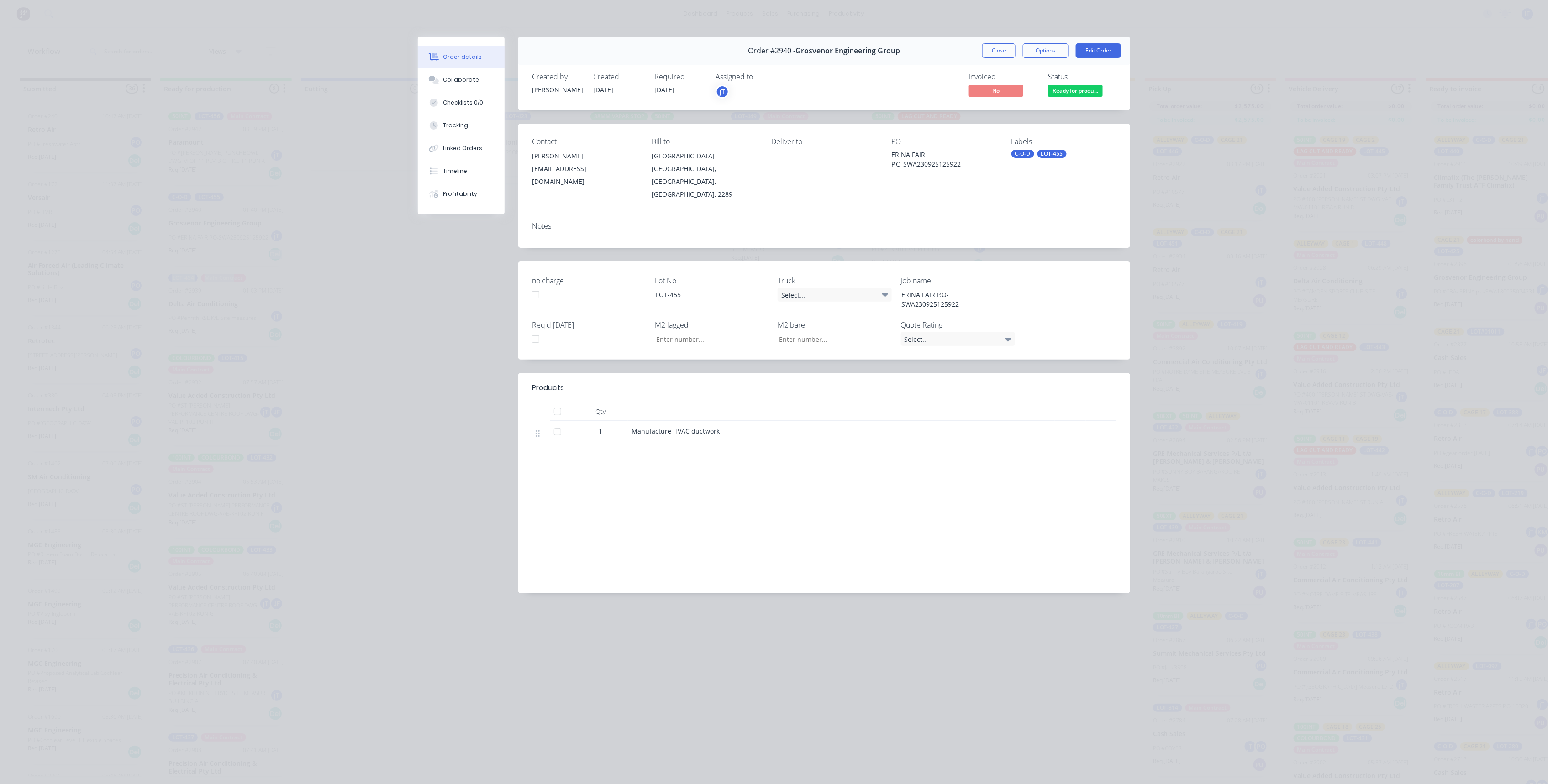
drag, startPoint x: 987, startPoint y: 48, endPoint x: 978, endPoint y: 52, distance: 9.8
click at [985, 48] on button "Close" at bounding box center [998, 50] width 34 height 15
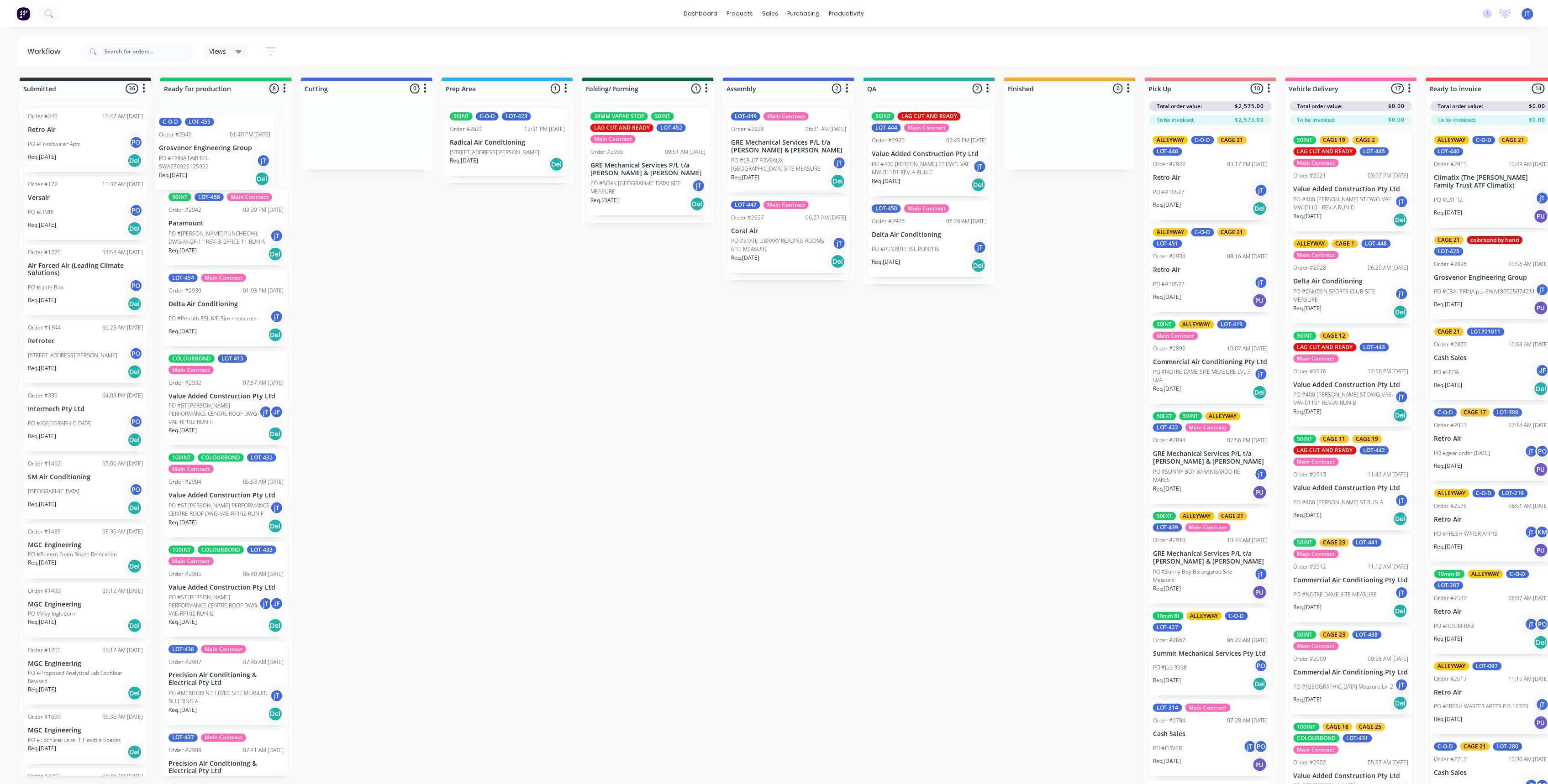
drag, startPoint x: 214, startPoint y: 237, endPoint x: 204, endPoint y: 149, distance: 88.6
click at [204, 149] on div "50INT LOT-456 Main Contract Order #2942 03:39 PM [DATE] Paramount PO #[PERSON_N…" at bounding box center [226, 439] width 131 height 675
drag, startPoint x: 194, startPoint y: 321, endPoint x: 196, endPoint y: 240, distance: 81.0
click at [196, 240] on div "C-O-D LOT-455 Order #2940 01:40 PM [DATE] Grosvenor Engineering Group PO #ERINA…" at bounding box center [226, 439] width 131 height 675
click at [406, 366] on div "Submitted 36 Summaries Total order value Invoiced to date To be invoiced Order …" at bounding box center [887, 438] width 1788 height 722
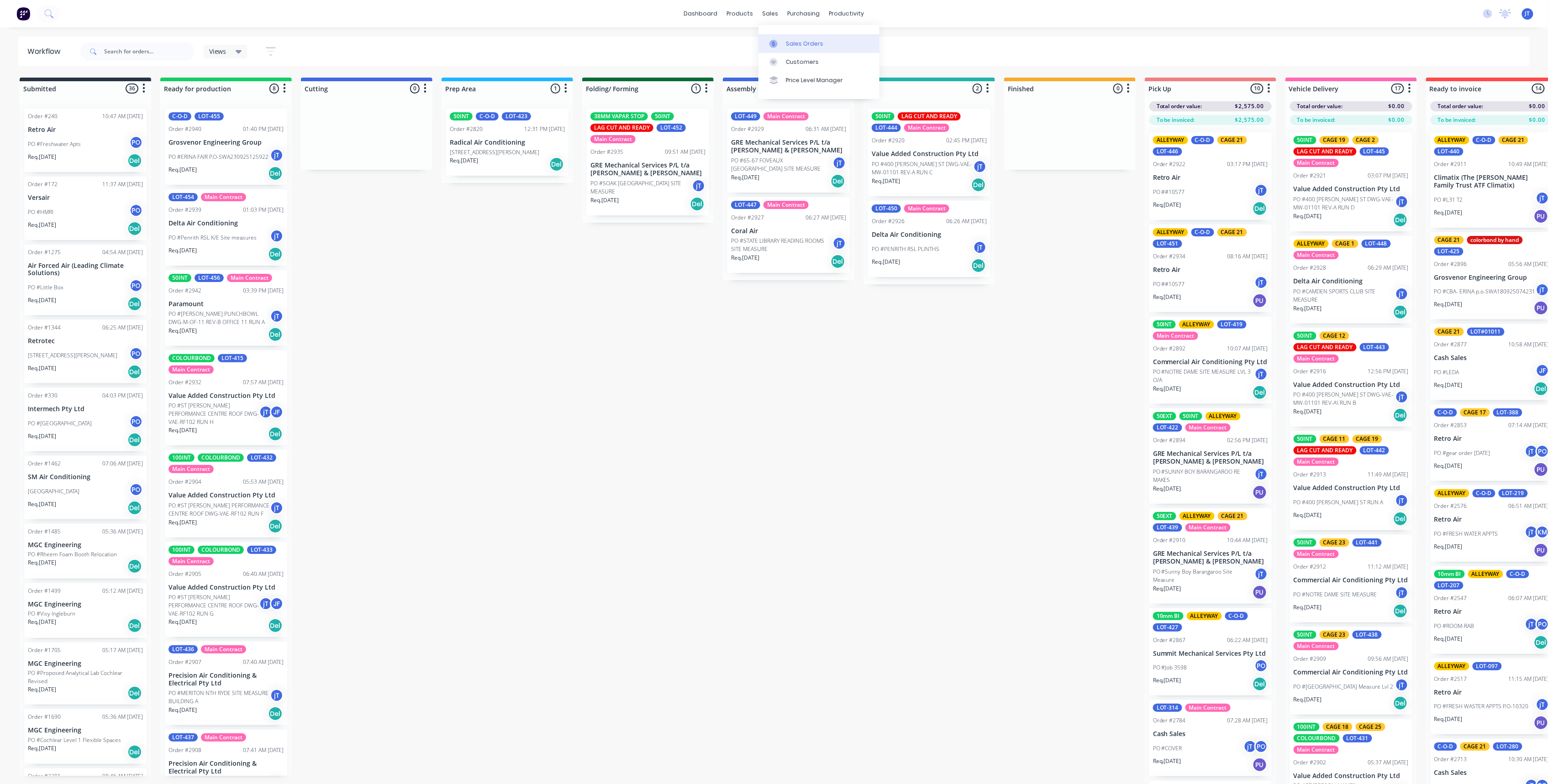
click at [796, 48] on link "Sales Orders" at bounding box center [819, 43] width 121 height 18
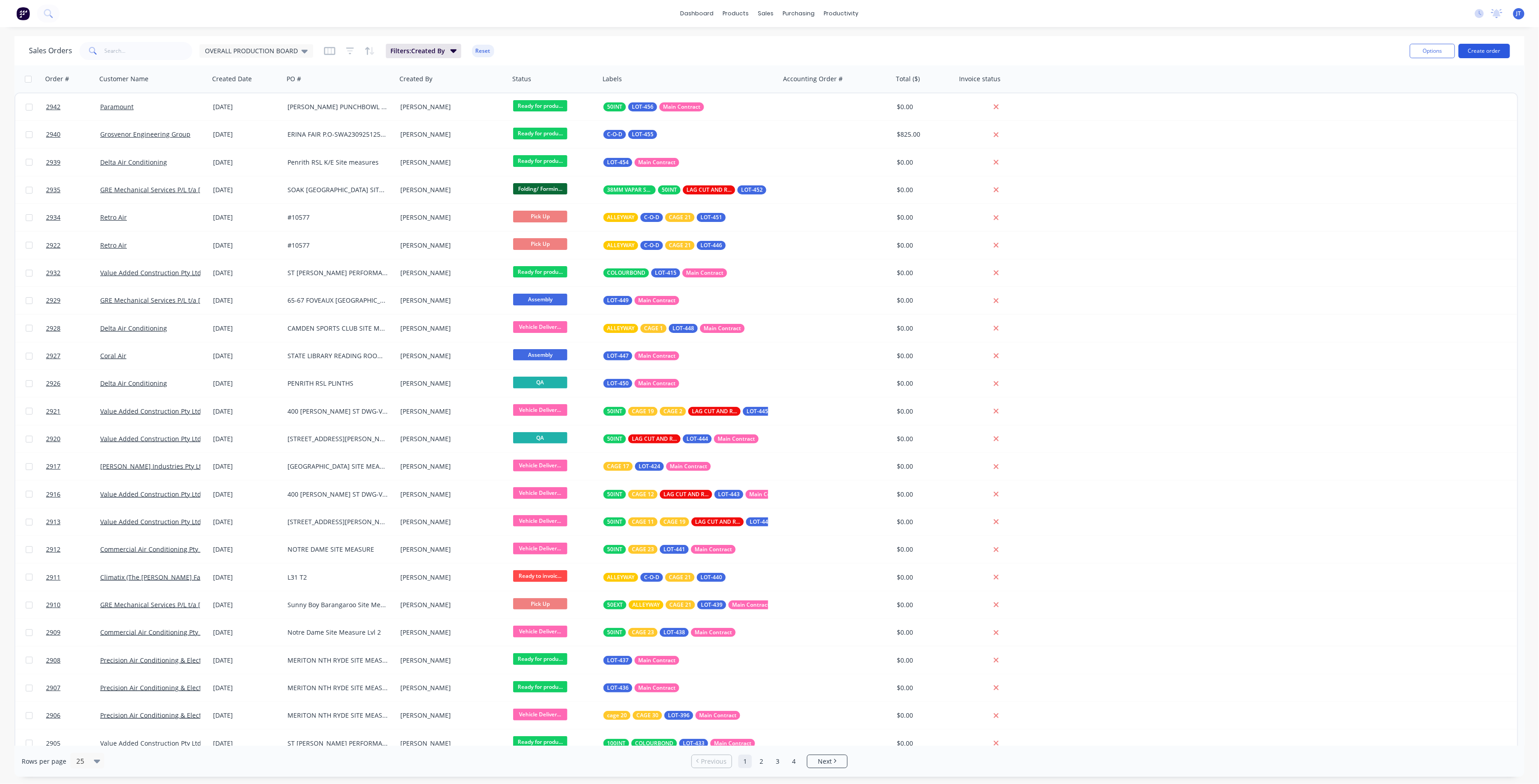
click at [1476, 51] on button "Create order" at bounding box center [1484, 51] width 52 height 14
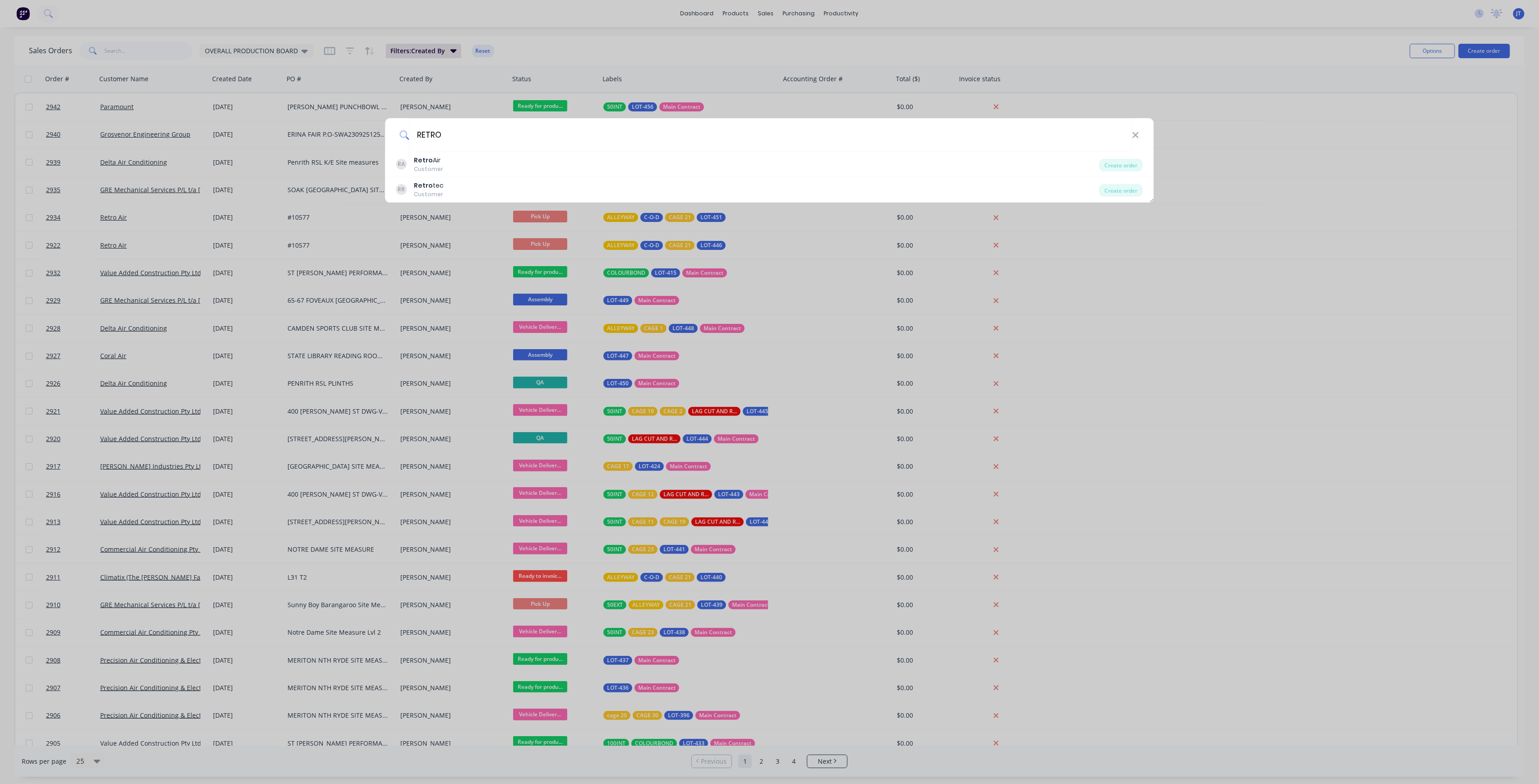
type input "RETRO"
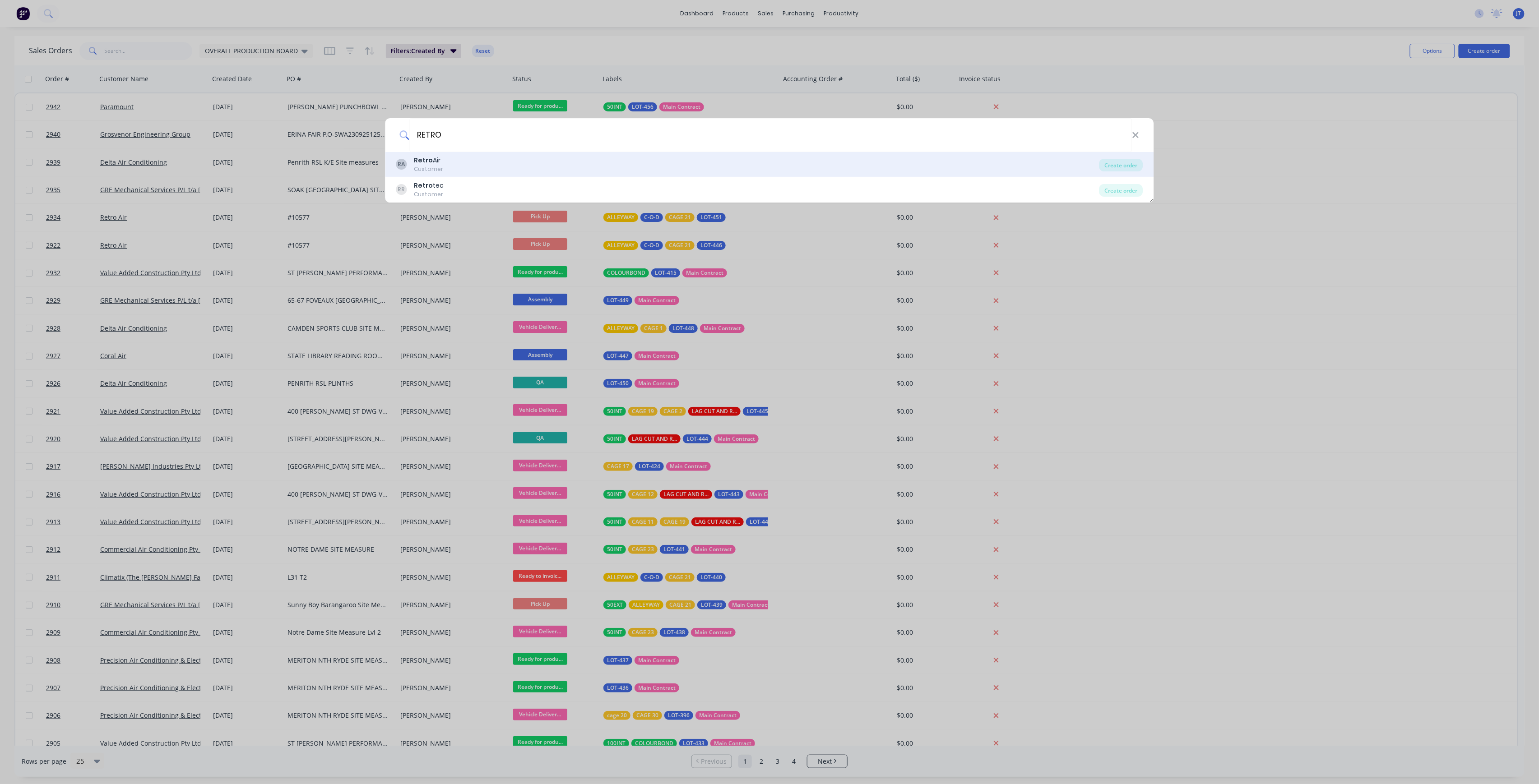
click at [553, 167] on div "RA Retro Air Customer" at bounding box center [748, 164] width 703 height 18
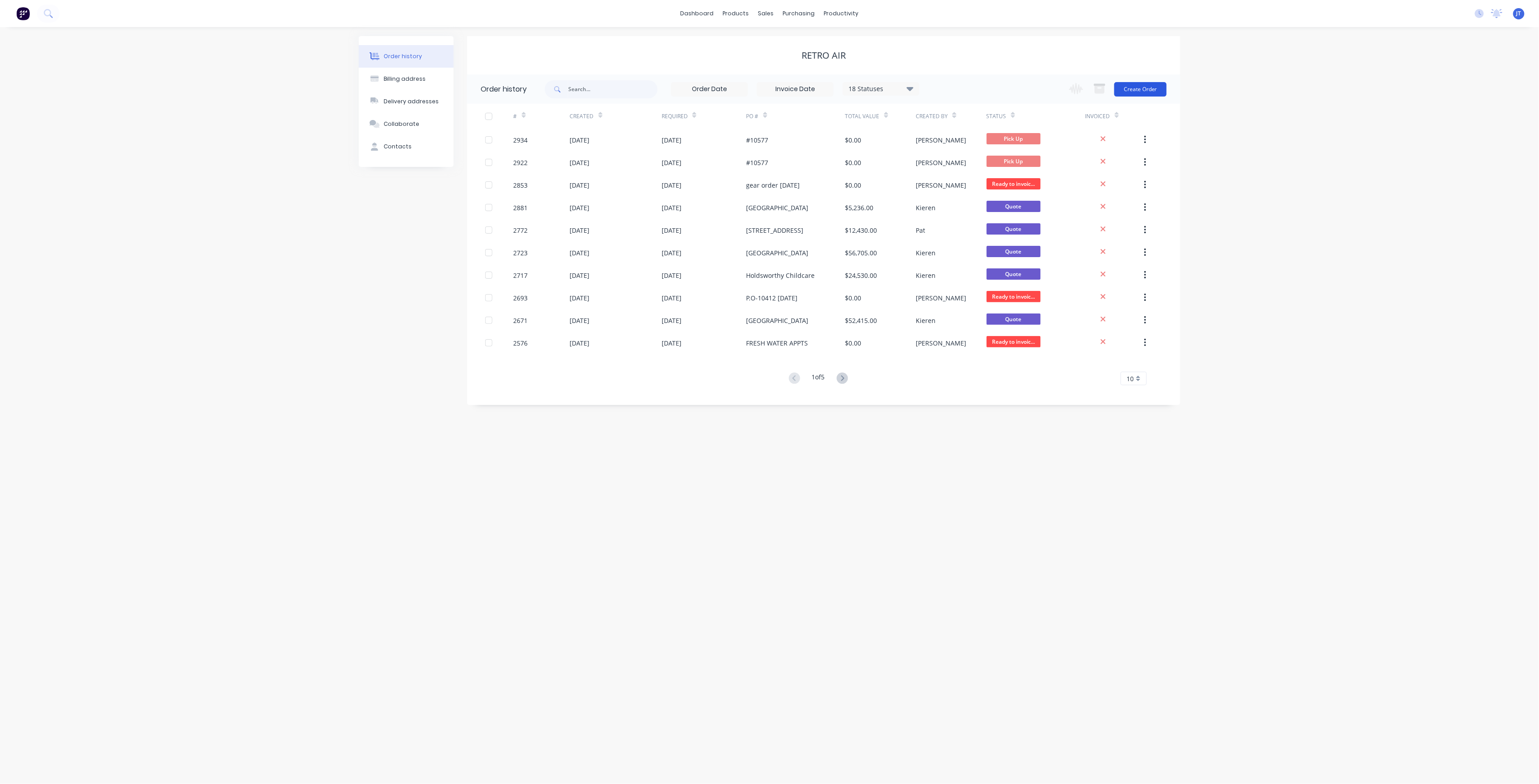
click at [1154, 88] on button "Create Order" at bounding box center [1140, 89] width 53 height 14
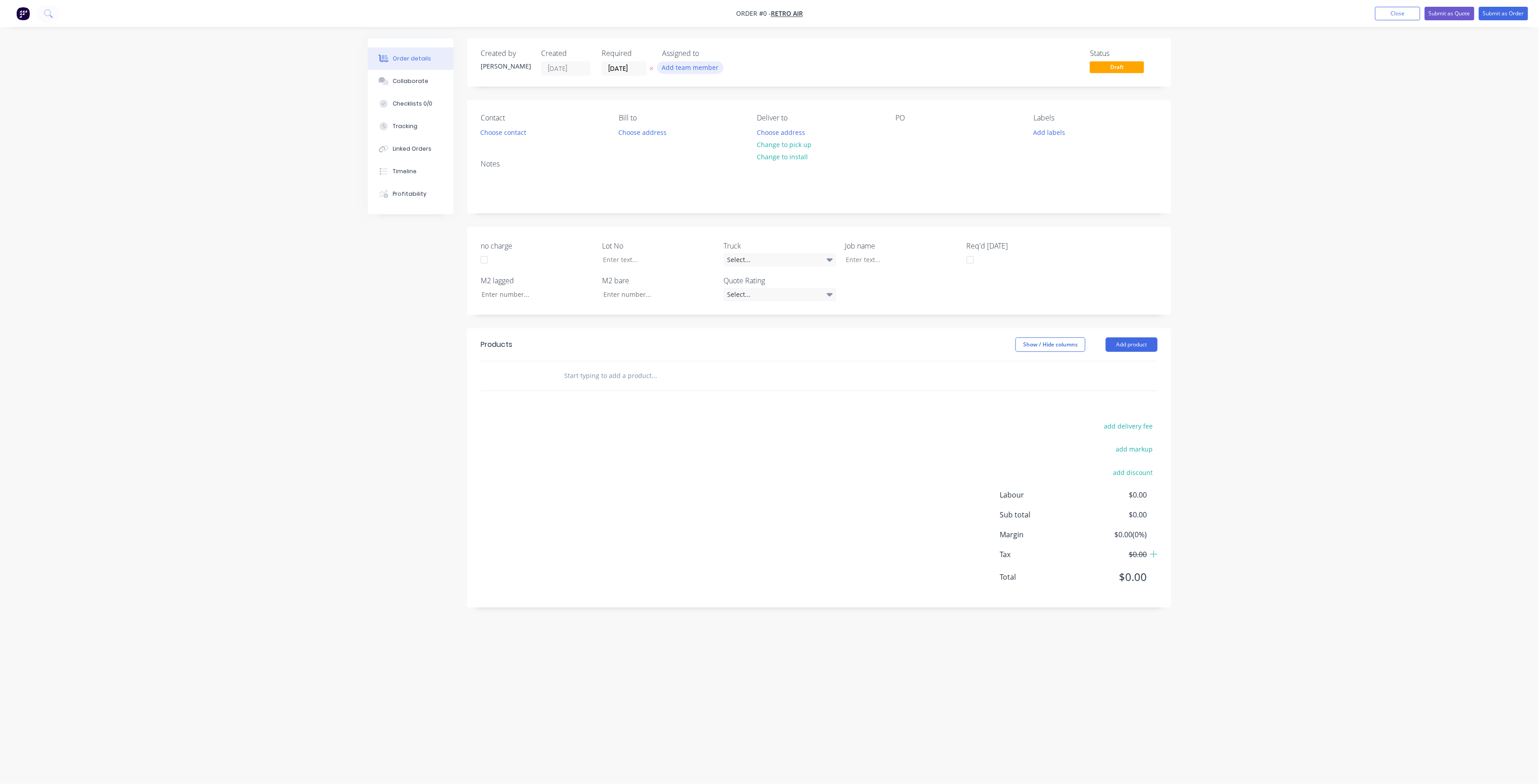
click at [684, 69] on button "Add team member" at bounding box center [690, 67] width 66 height 12
click at [699, 119] on div "[PERSON_NAME] (You)" at bounding box center [735, 117] width 90 height 9
click at [488, 132] on div "Order details Collaborate Checklists 0/0 Tracking Linked Orders Timeline Profit…" at bounding box center [769, 374] width 821 height 673
click at [514, 132] on button "Choose contact" at bounding box center [503, 132] width 55 height 12
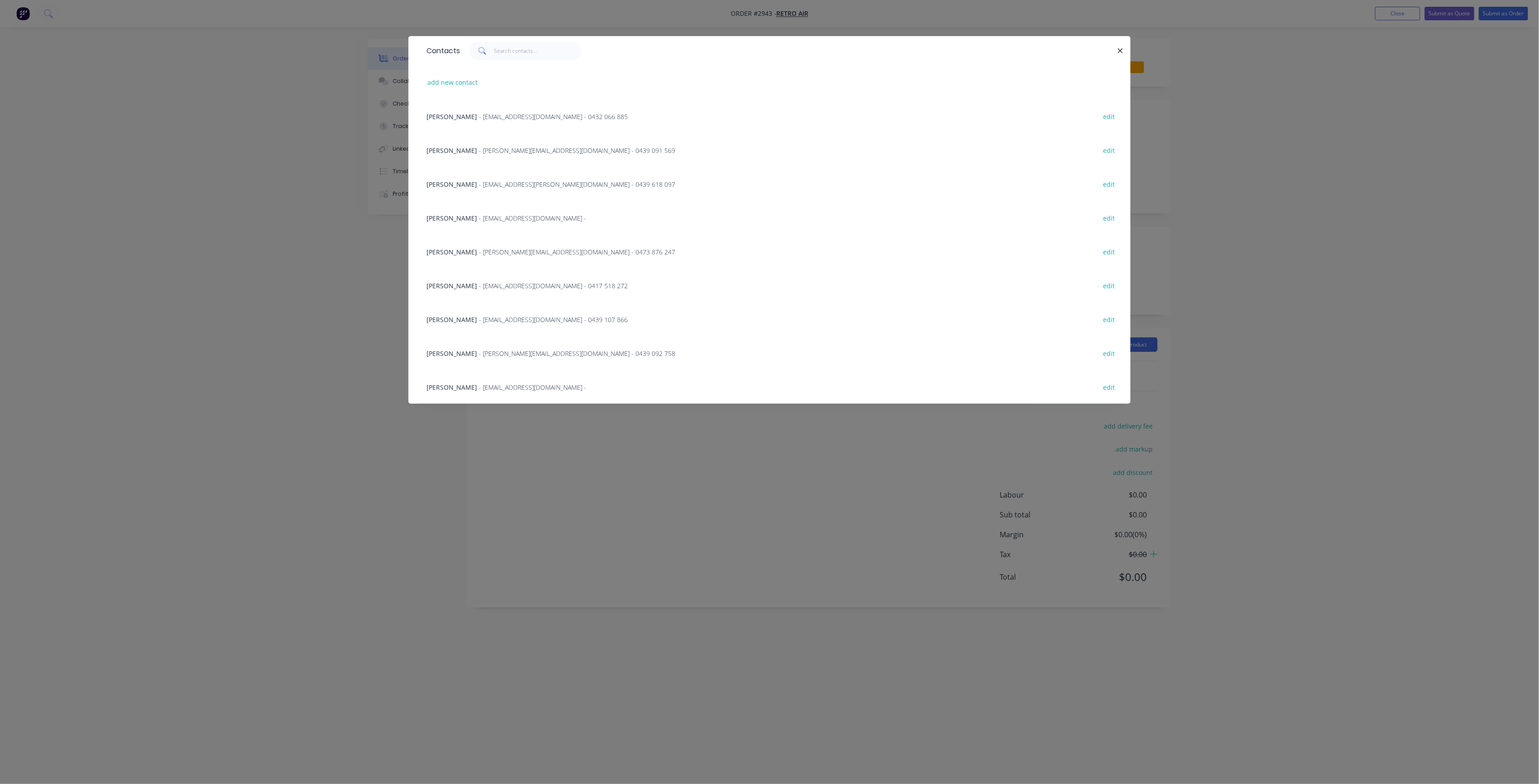
click at [467, 278] on div "[PERSON_NAME] - [EMAIL_ADDRESS][DOMAIN_NAME] - 0417 518 272 edit" at bounding box center [769, 285] width 695 height 34
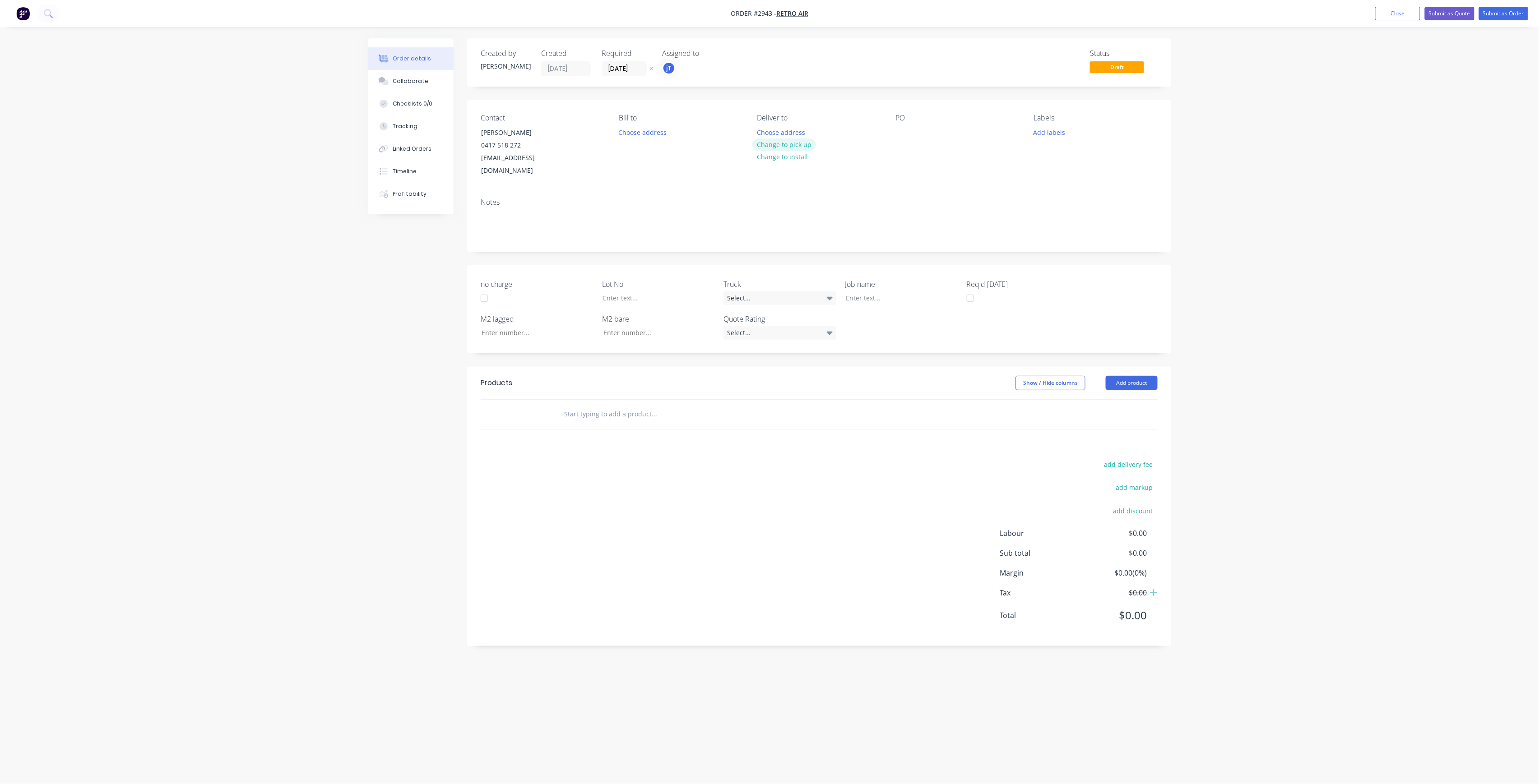
click at [807, 147] on button "Change to pick up" at bounding box center [784, 144] width 64 height 12
click at [907, 133] on div at bounding box center [902, 132] width 14 height 13
click at [599, 409] on input "text" at bounding box center [654, 413] width 181 height 18
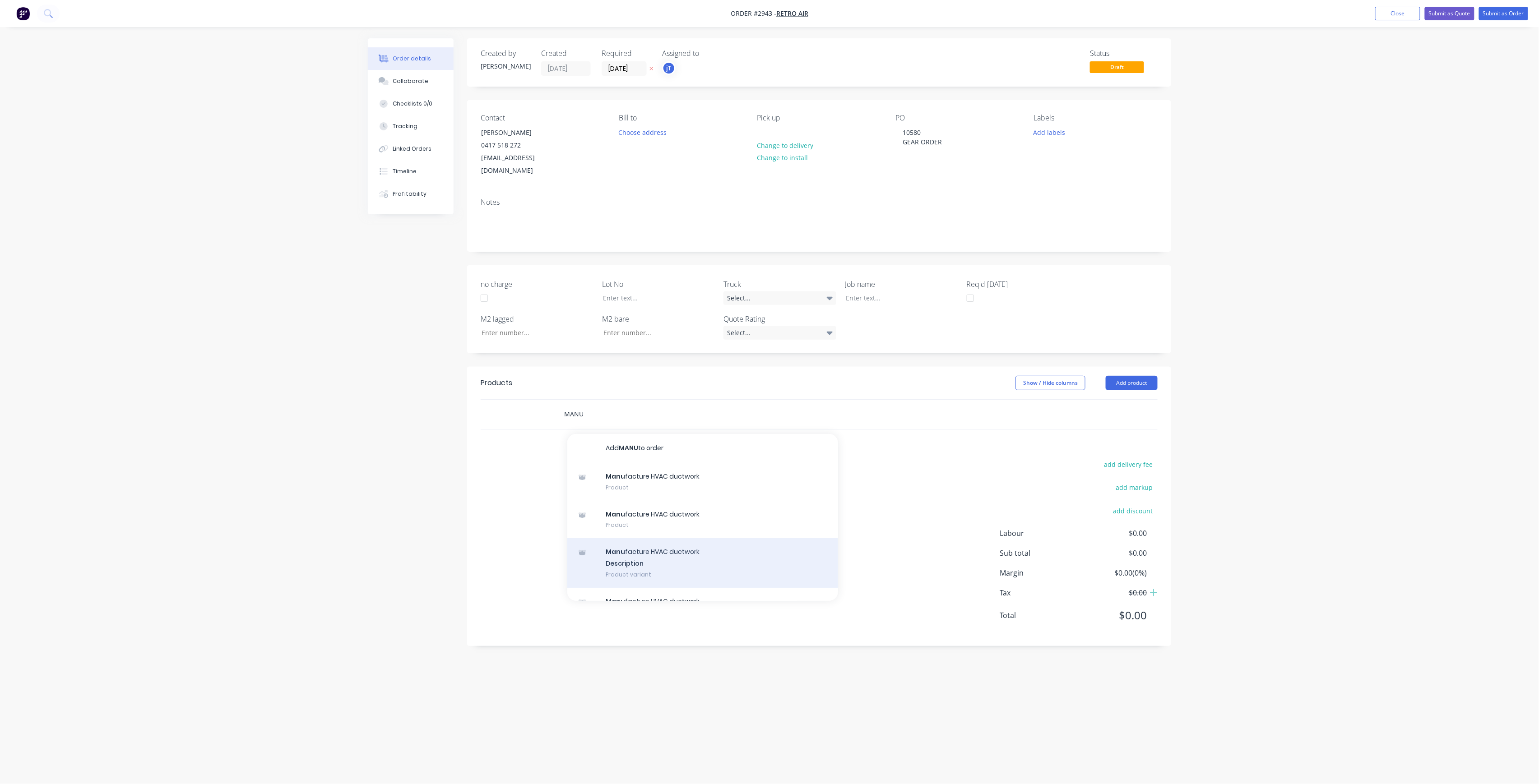
type input "MANU"
click at [680, 538] on div "Manu facture HVAC ductwork Description Product variant" at bounding box center [702, 563] width 271 height 49
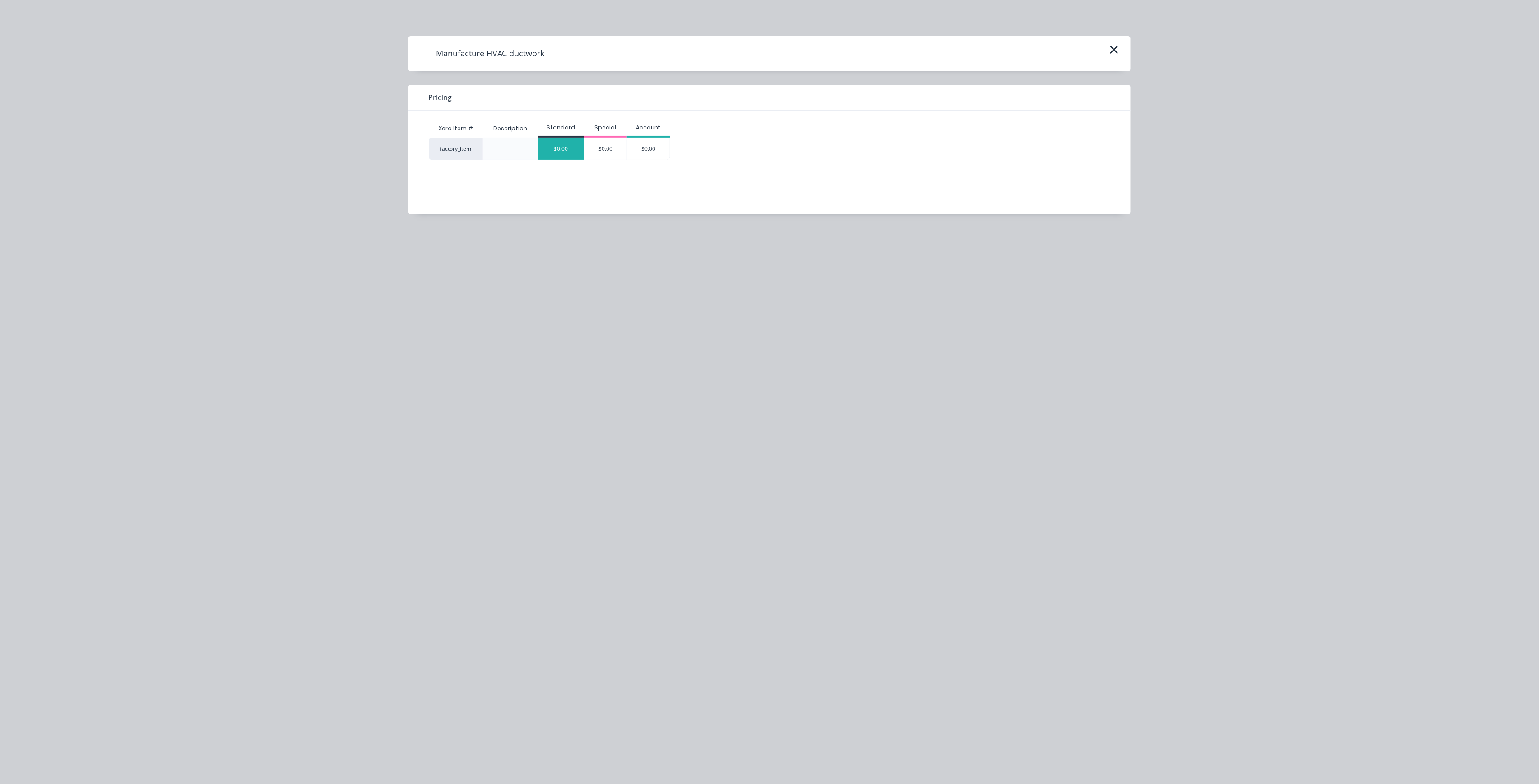
click at [568, 148] on div "$0.00" at bounding box center [561, 149] width 46 height 22
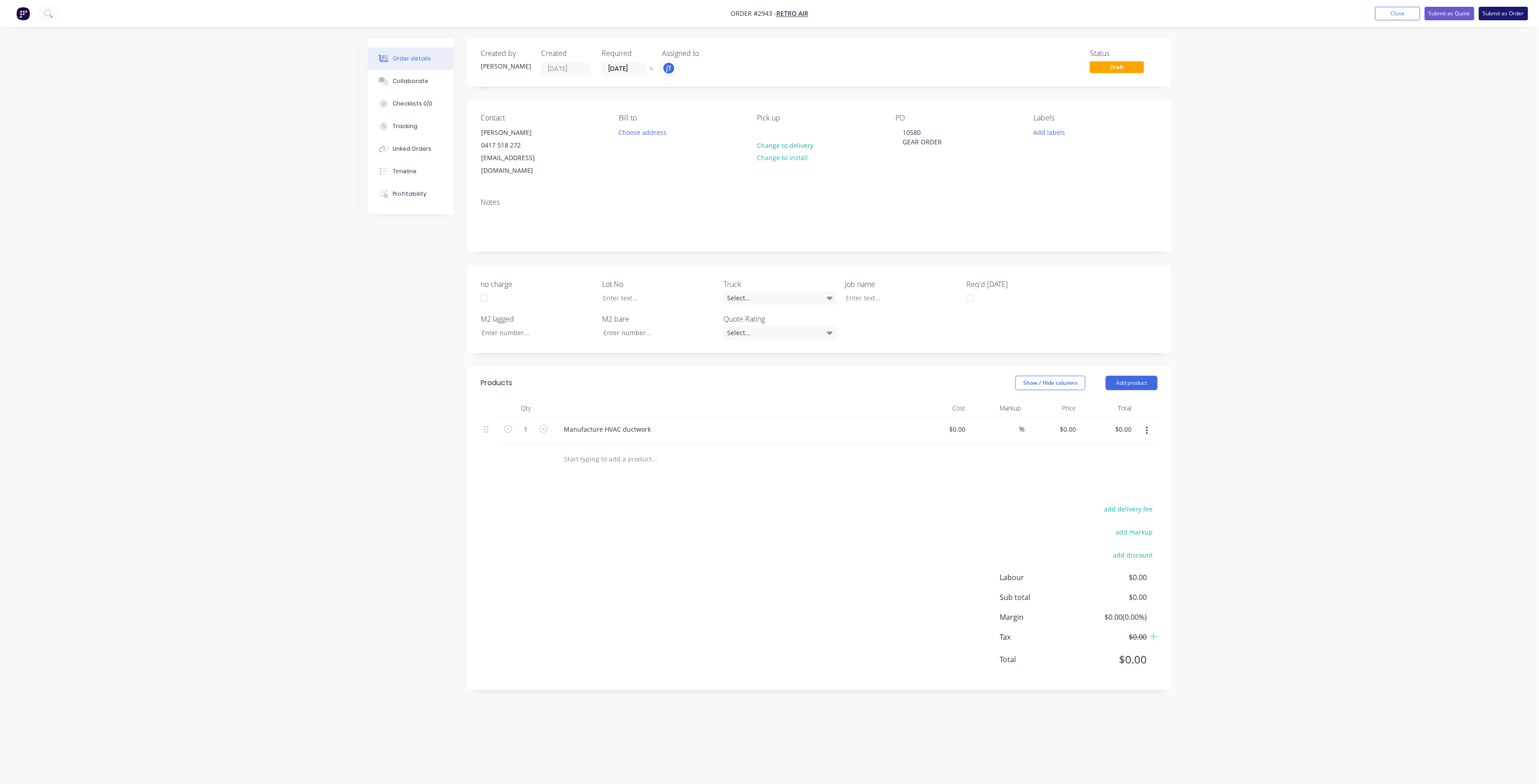
click at [1513, 13] on button "Submit as Order" at bounding box center [1503, 14] width 49 height 14
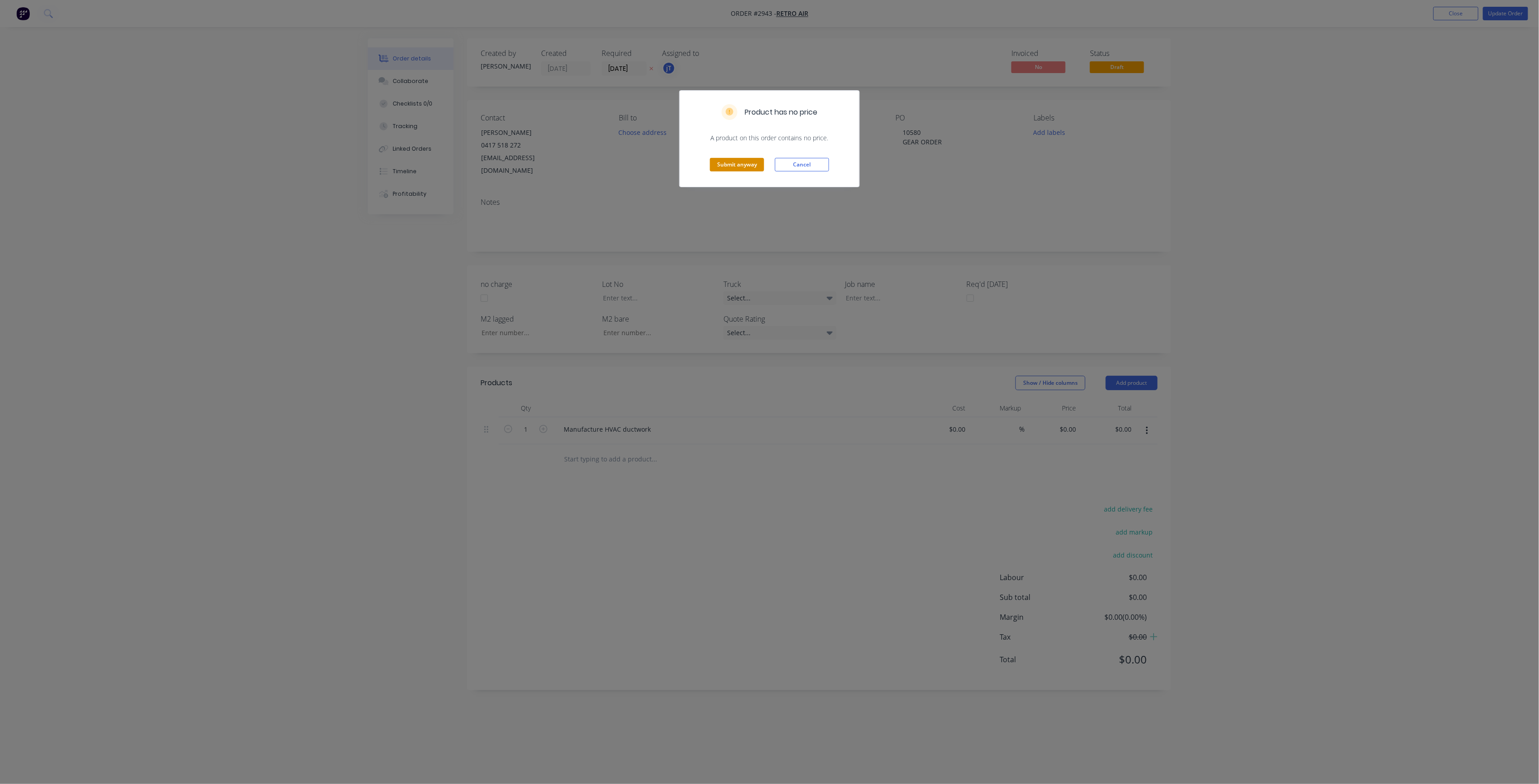
click at [759, 167] on button "Submit anyway" at bounding box center [737, 165] width 54 height 14
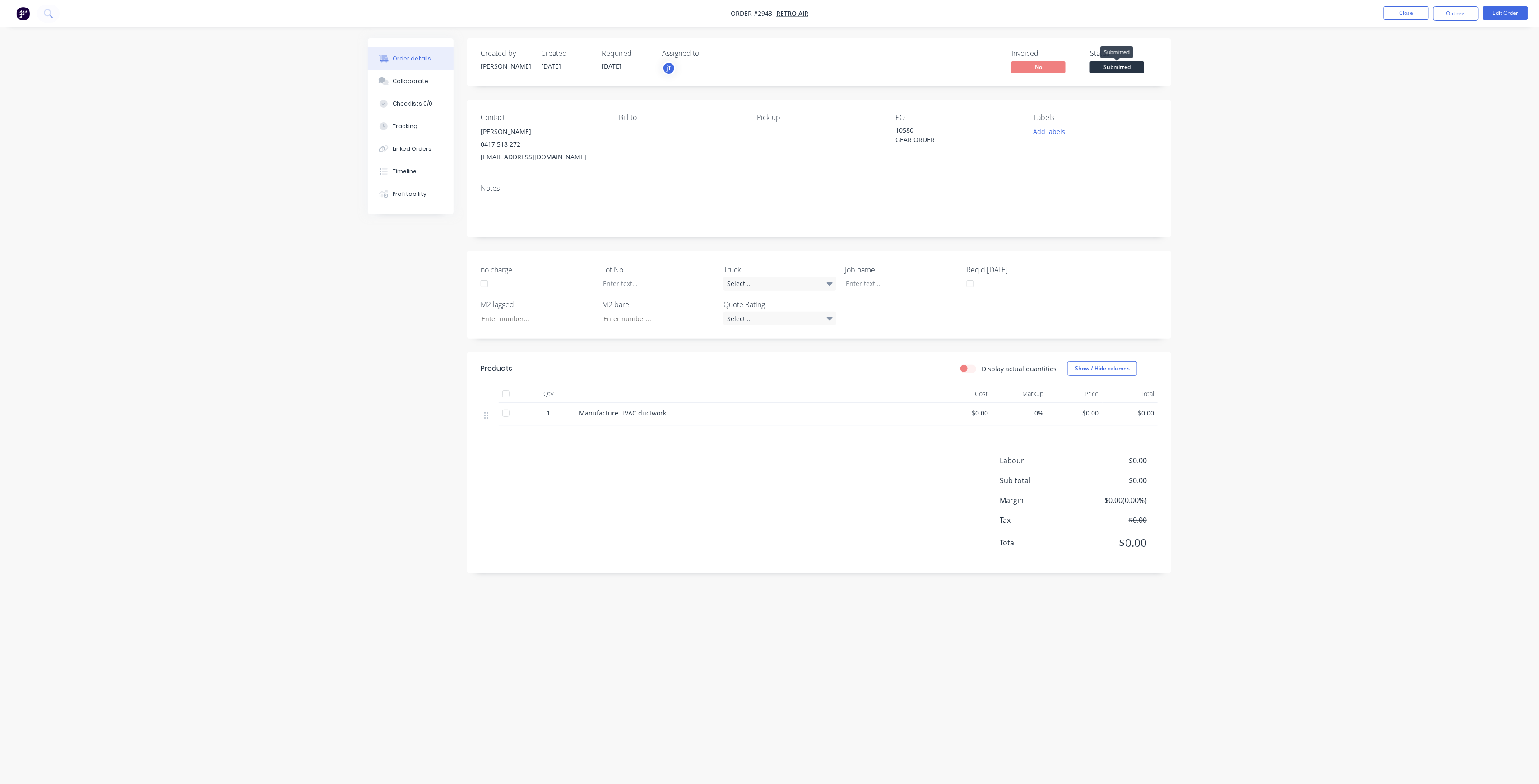
click at [1132, 69] on span "Submitted" at bounding box center [1117, 66] width 54 height 11
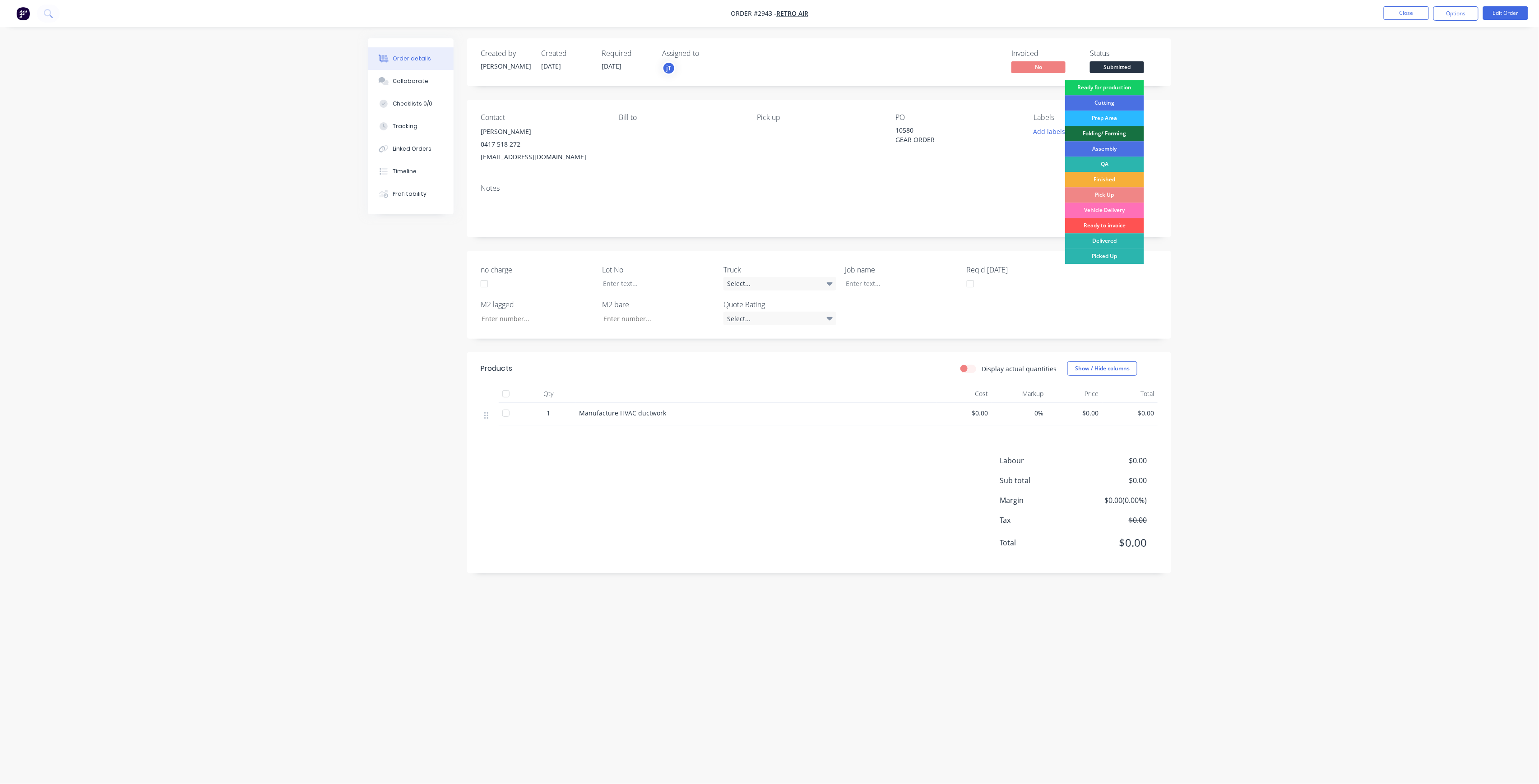
click at [1110, 83] on div "Ready for production" at bounding box center [1104, 87] width 79 height 15
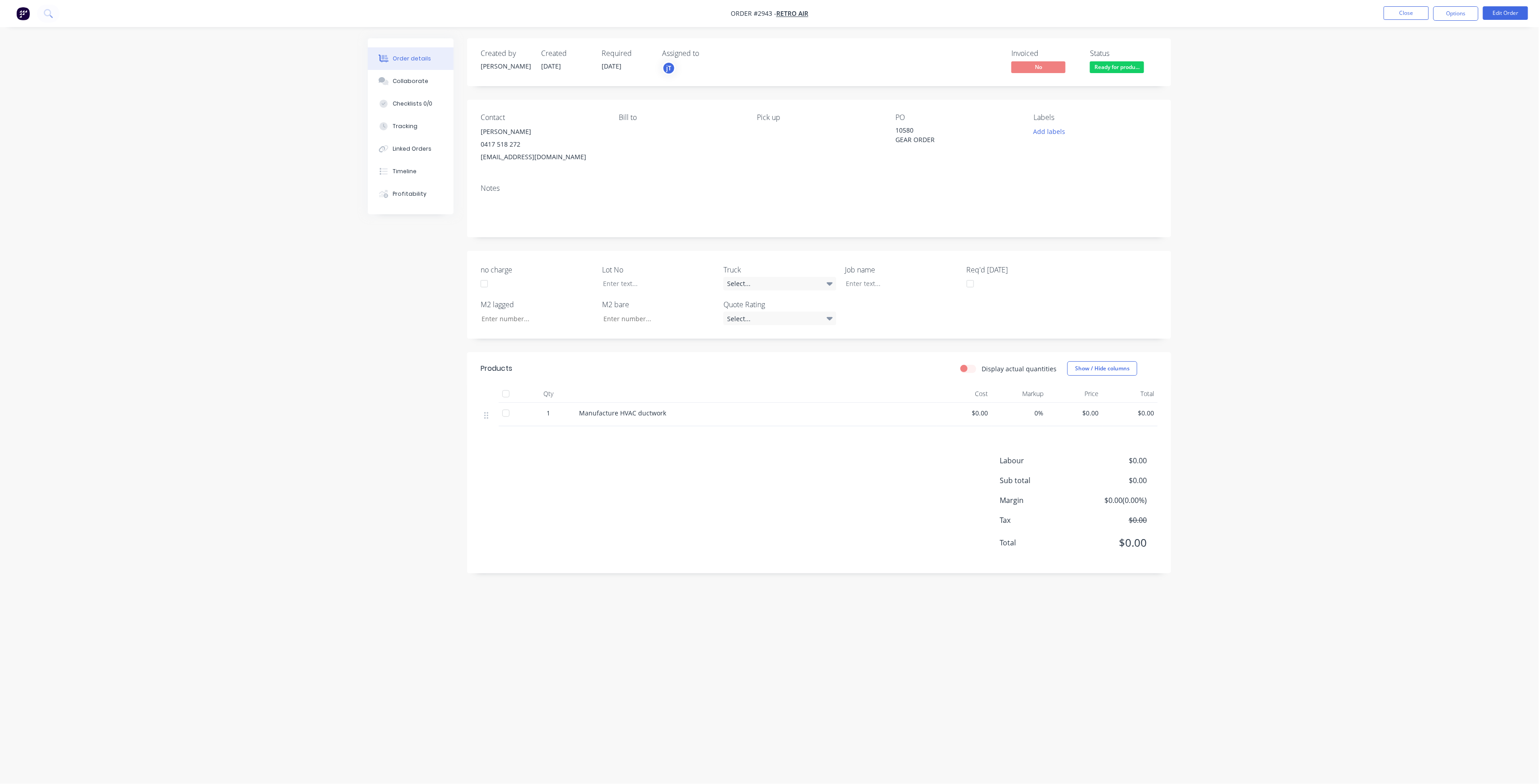
click at [1092, 410] on span "$0.00" at bounding box center [1074, 412] width 48 height 9
click at [984, 412] on span "$0.00" at bounding box center [963, 412] width 48 height 9
click at [1512, 17] on button "Edit Order" at bounding box center [1505, 13] width 45 height 14
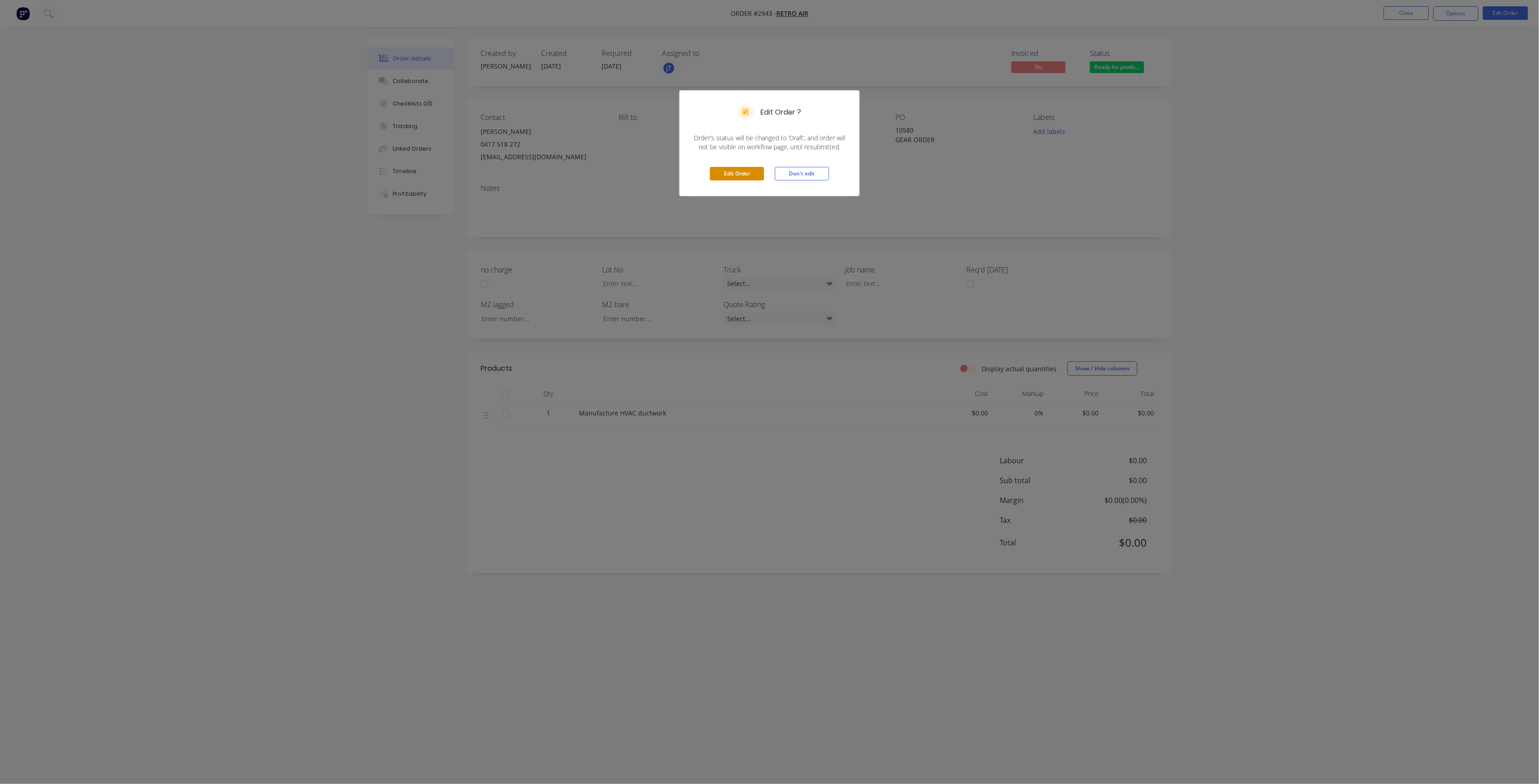
click at [761, 181] on button "Edit Order" at bounding box center [737, 174] width 54 height 14
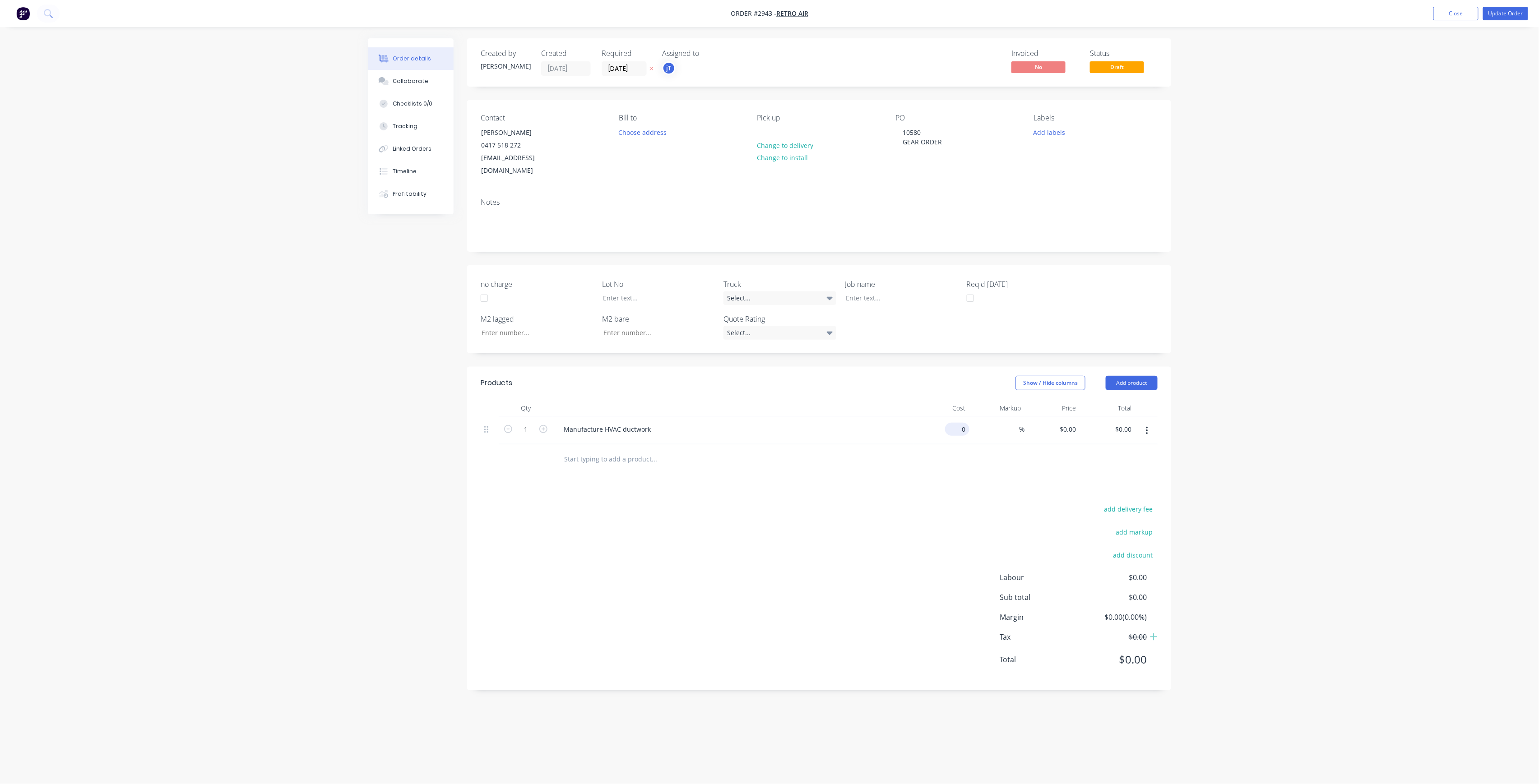
click at [961, 423] on input "0" at bounding box center [958, 428] width 20 height 13
type input "$165.00"
click at [853, 628] on div "add delivery fee add markup add discount Labour $0.00 Sub total $0.00 Margin $0…" at bounding box center [818, 589] width 677 height 174
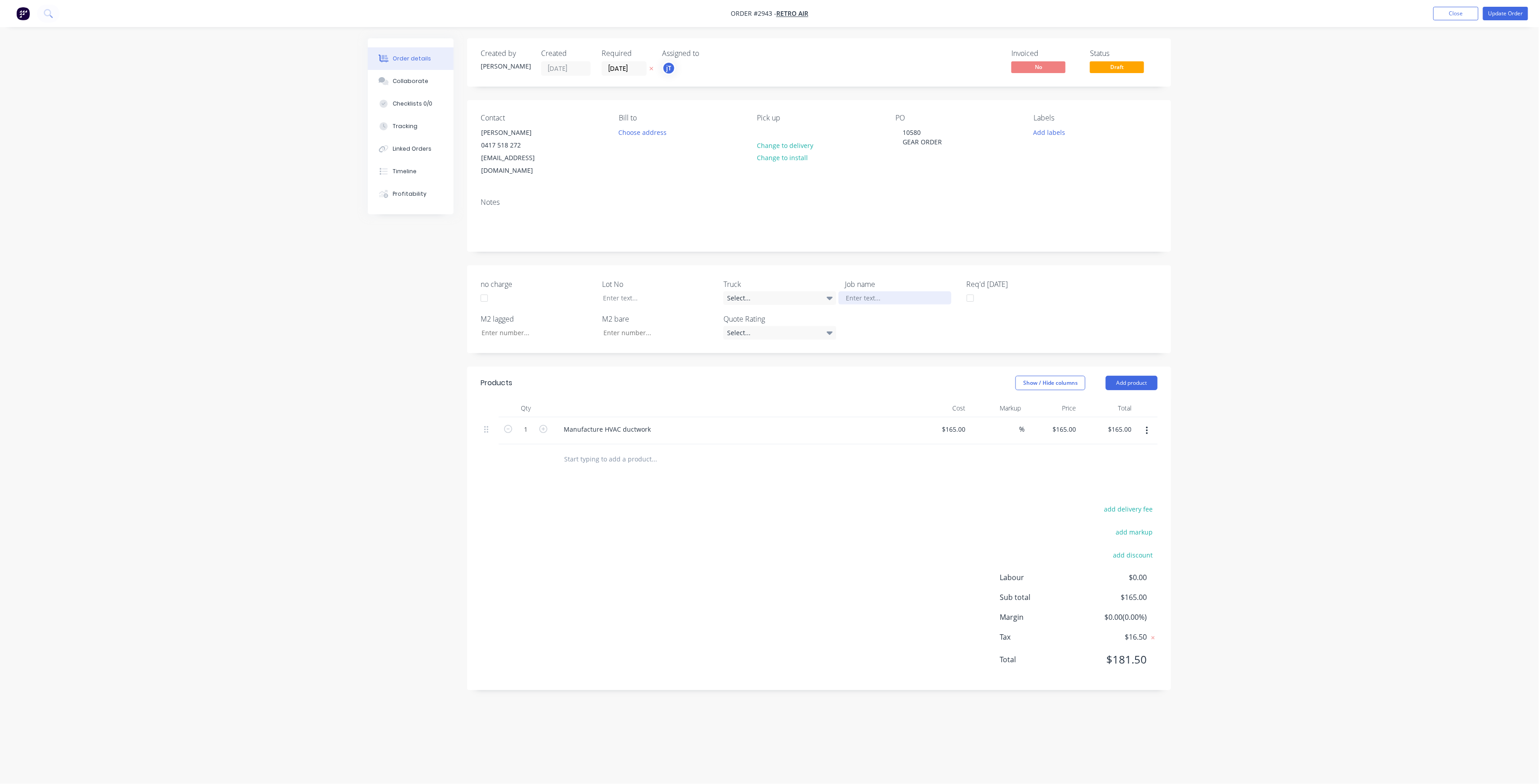
click at [879, 291] on div at bounding box center [895, 297] width 113 height 13
click at [1042, 126] on button "Add labels" at bounding box center [1048, 132] width 42 height 12
click at [1084, 170] on div "Create new label #00672 edit #00725 edit #00798 edit #00919 edit #00984 edit #0…" at bounding box center [1101, 213] width 135 height 144
click at [1089, 154] on input "text" at bounding box center [1108, 158] width 94 height 18
click at [1066, 211] on div "LOT-457" at bounding box center [1072, 213] width 29 height 10
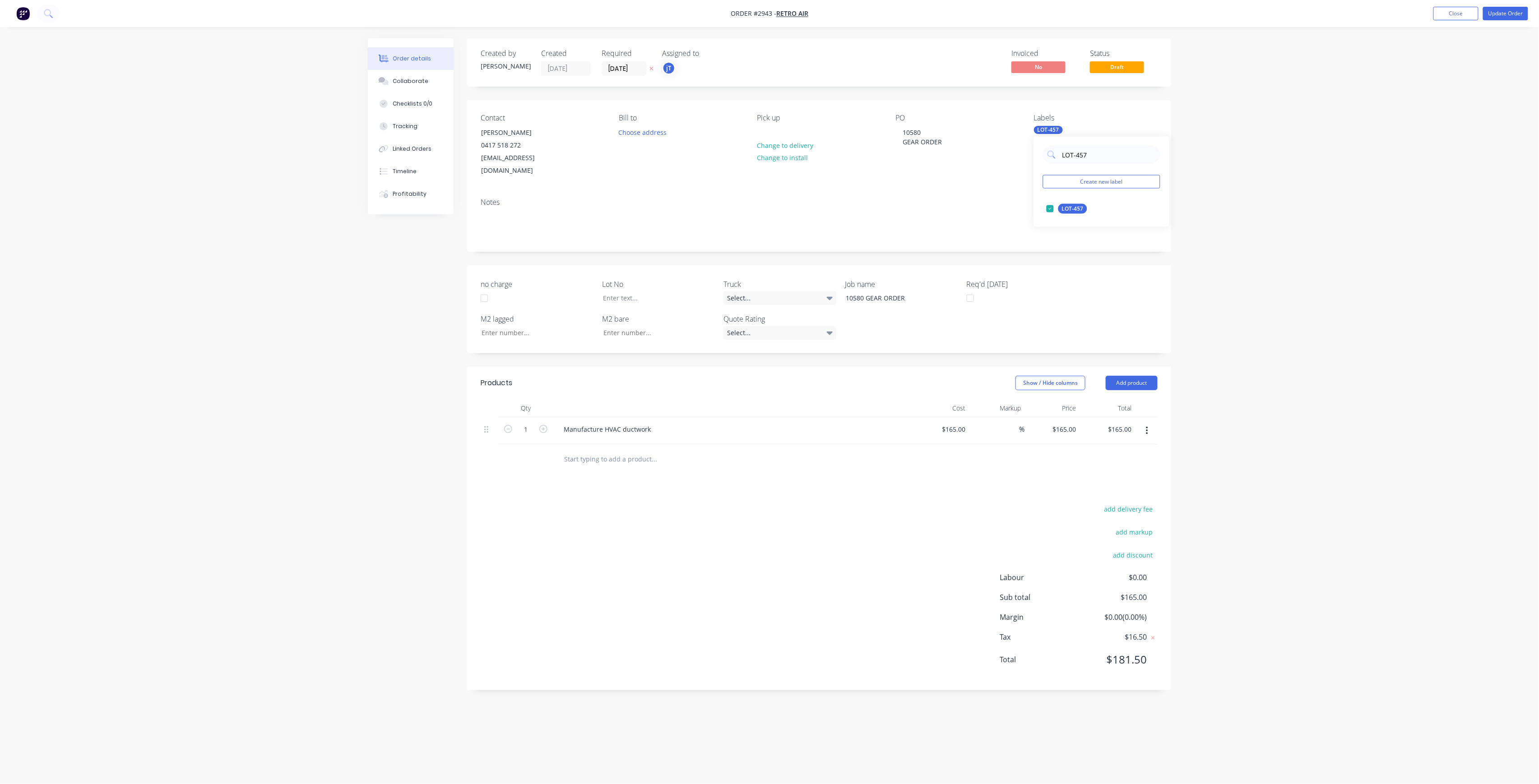
drag, startPoint x: 1093, startPoint y: 158, endPoint x: 1062, endPoint y: 172, distance: 34.0
click at [1062, 172] on div "LOT-457 Create new label LOT-457 edit" at bounding box center [1101, 182] width 135 height 90
type input "C-"
click at [1069, 206] on div "C-O-D" at bounding box center [1069, 209] width 23 height 10
click at [1504, 8] on button "Update Order" at bounding box center [1505, 14] width 45 height 14
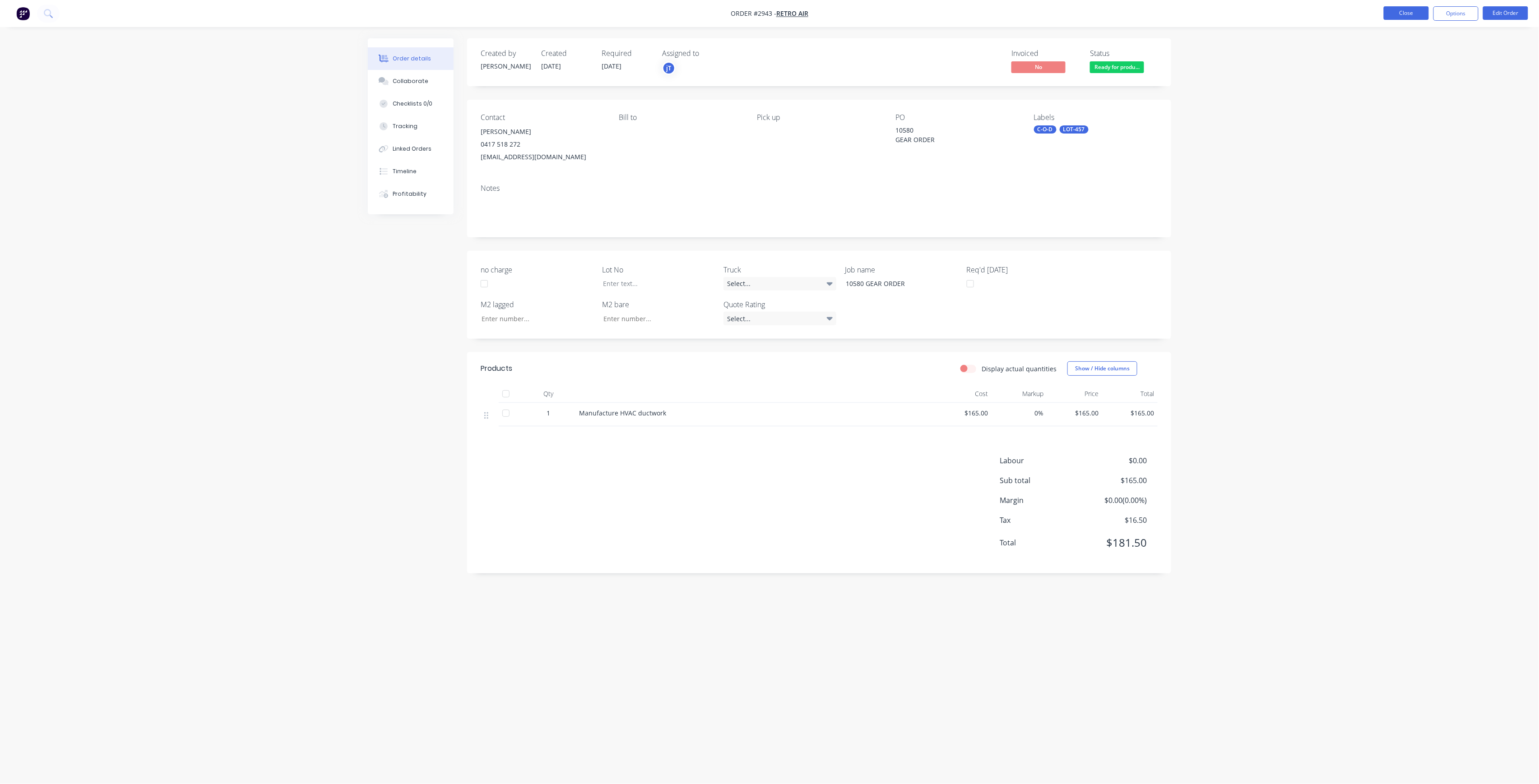
click at [1417, 15] on button "Close" at bounding box center [1406, 13] width 45 height 14
